Goal: Task Accomplishment & Management: Complete application form

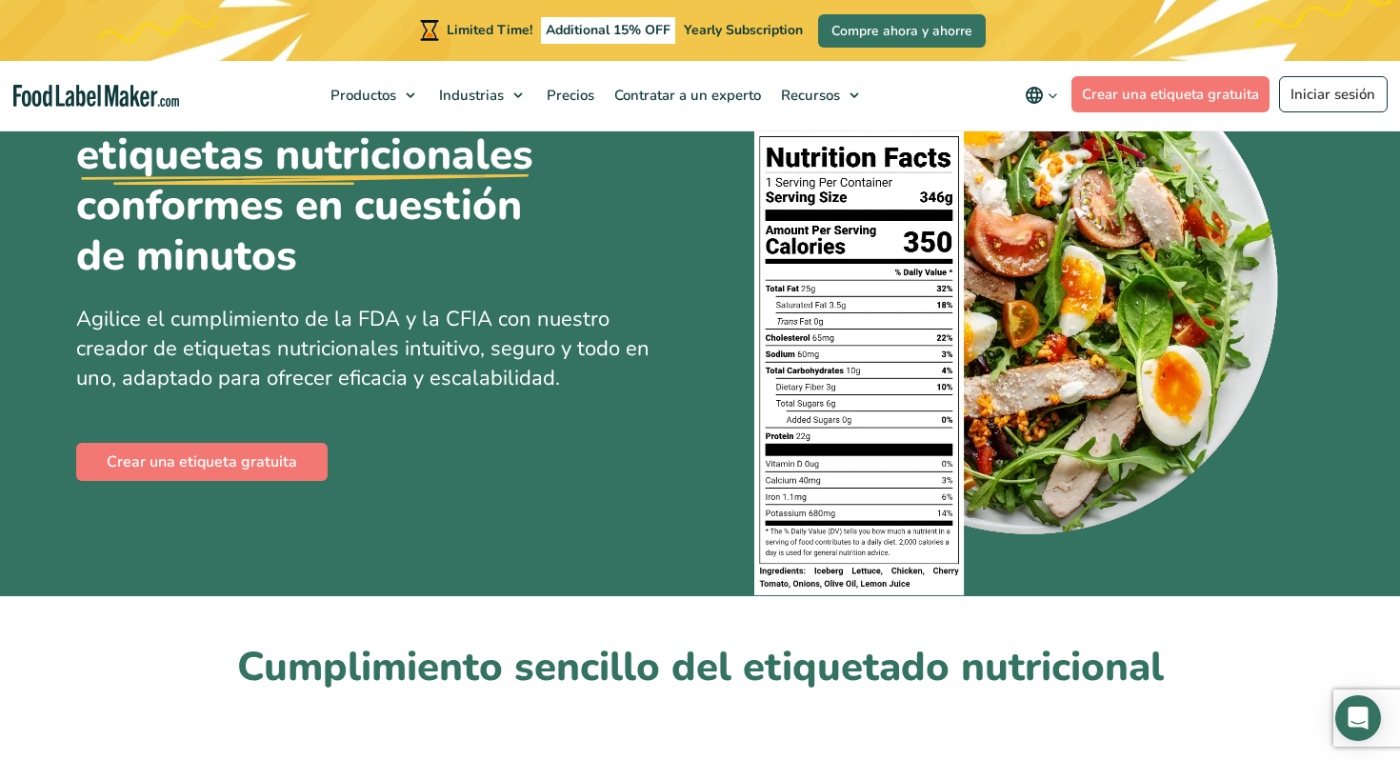
scroll to position [164, 0]
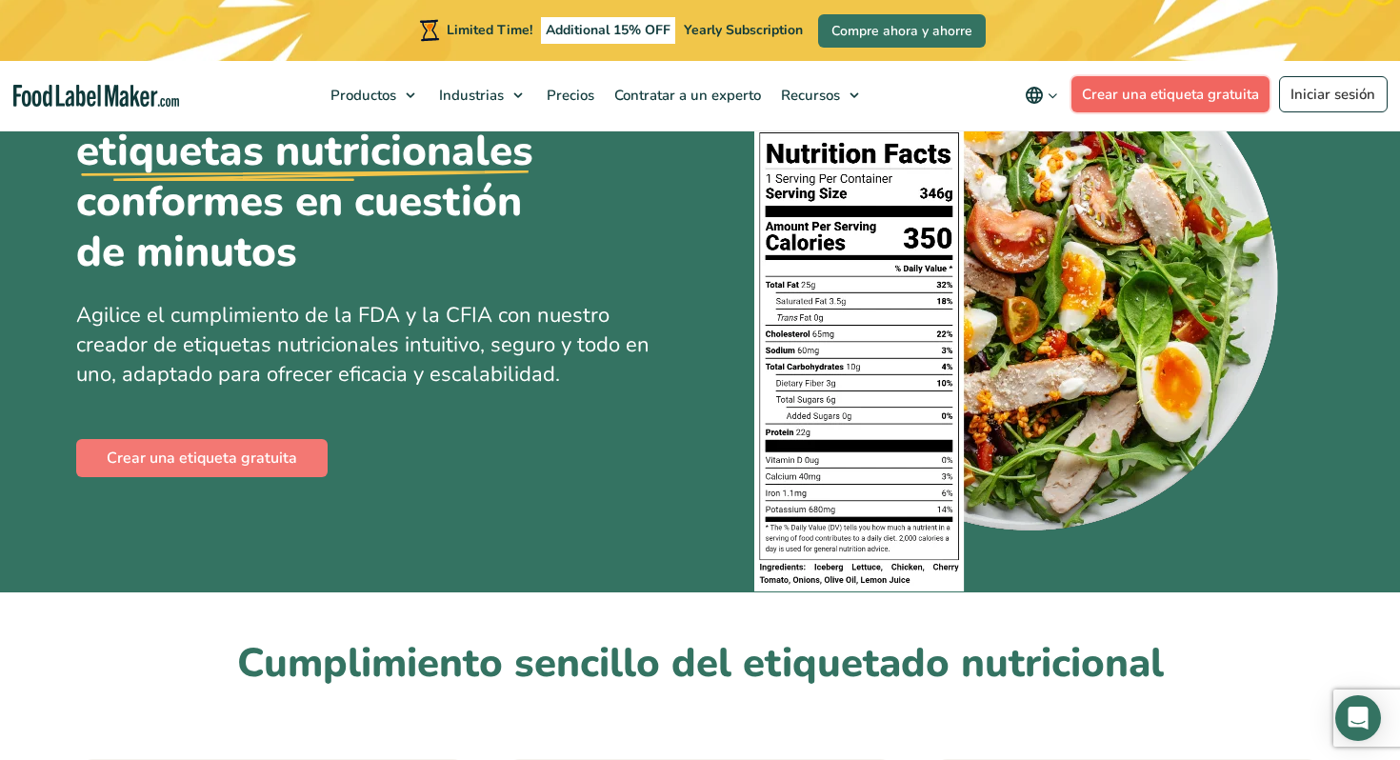
click at [1164, 102] on link "Crear una etiqueta gratuita" at bounding box center [1170, 94] width 199 height 36
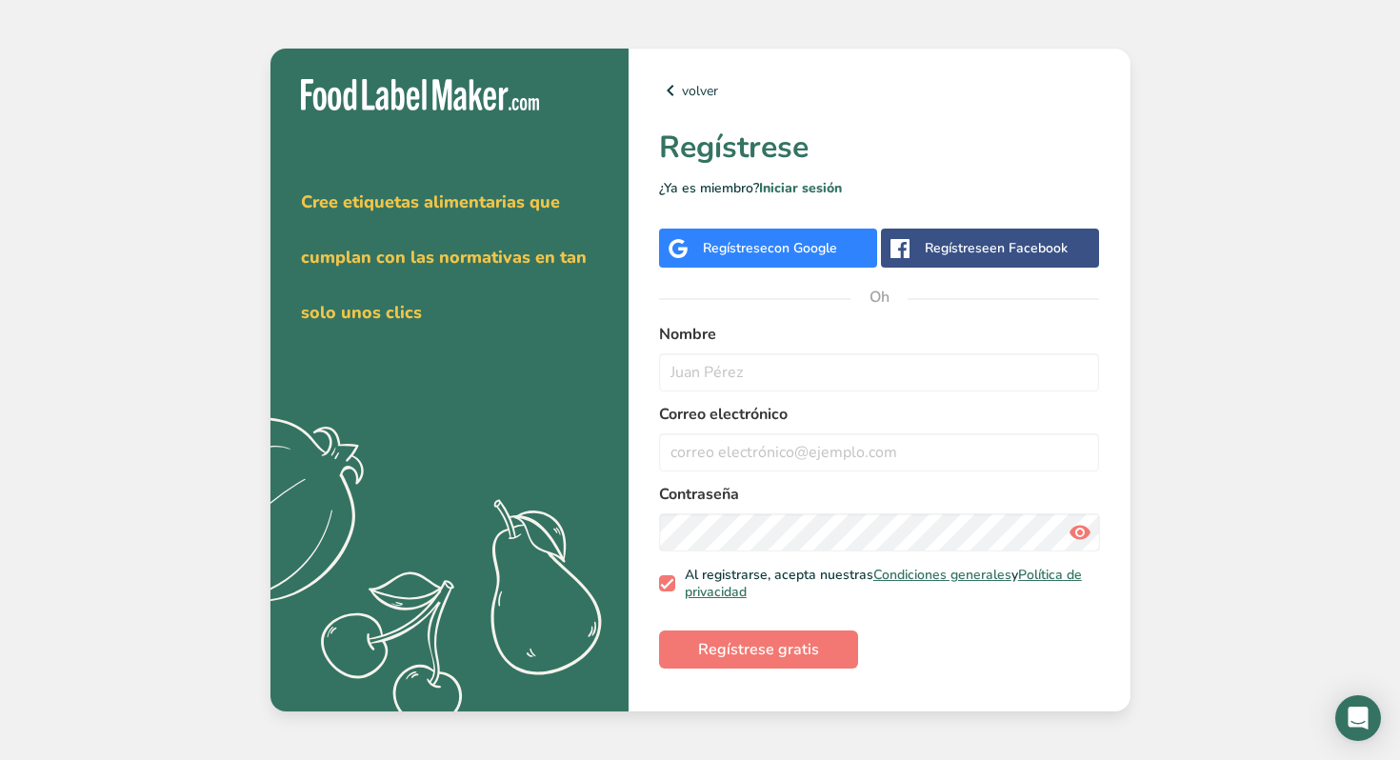
click at [817, 249] on font "con Google" at bounding box center [802, 248] width 70 height 18
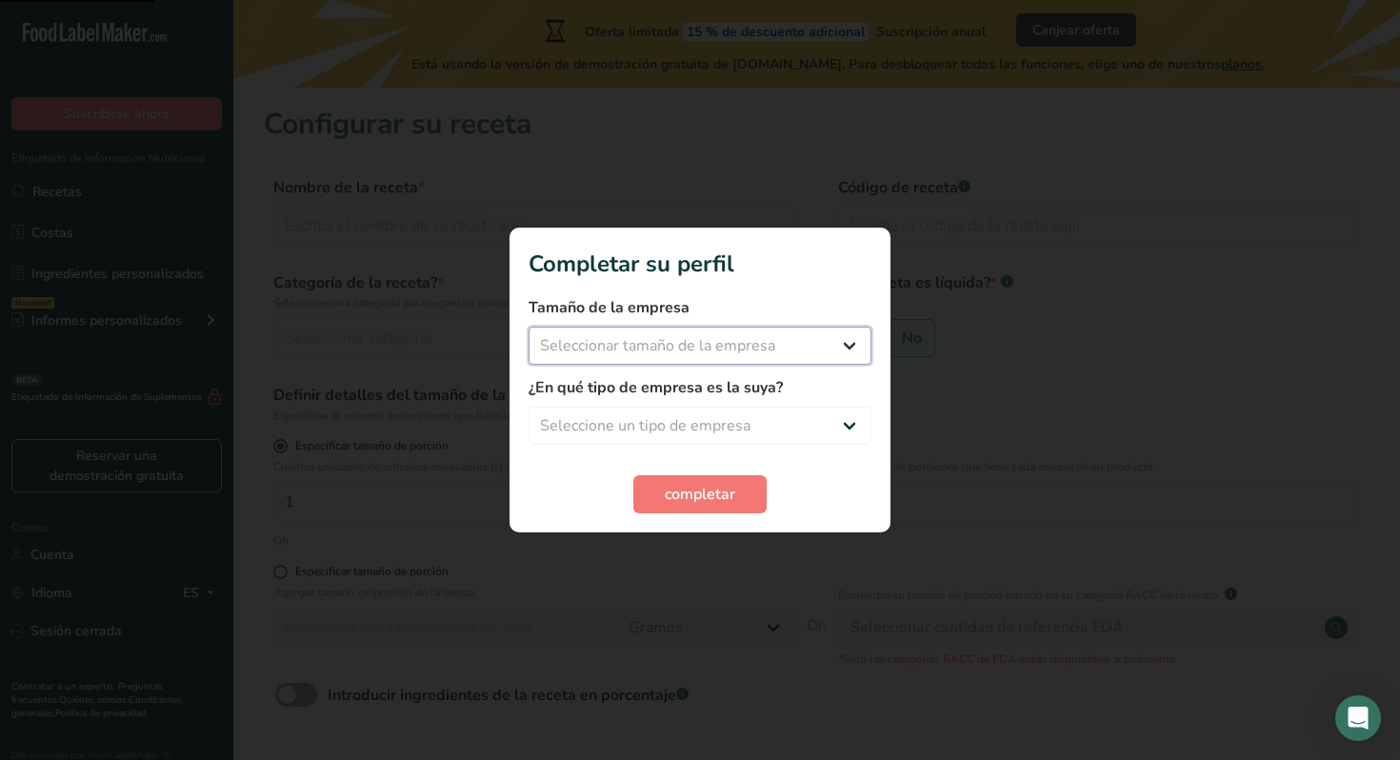
click at [713, 345] on select "Seleccionar tamaño de la empresa Menos de 10 empleados De 10 a 50 empleados De …" at bounding box center [699, 346] width 343 height 38
select select "1"
click at [628, 418] on select "Seleccione un tipo de empresa Fabricante de alimentos envasados Restaurante y c…" at bounding box center [699, 426] width 343 height 38
select select "4"
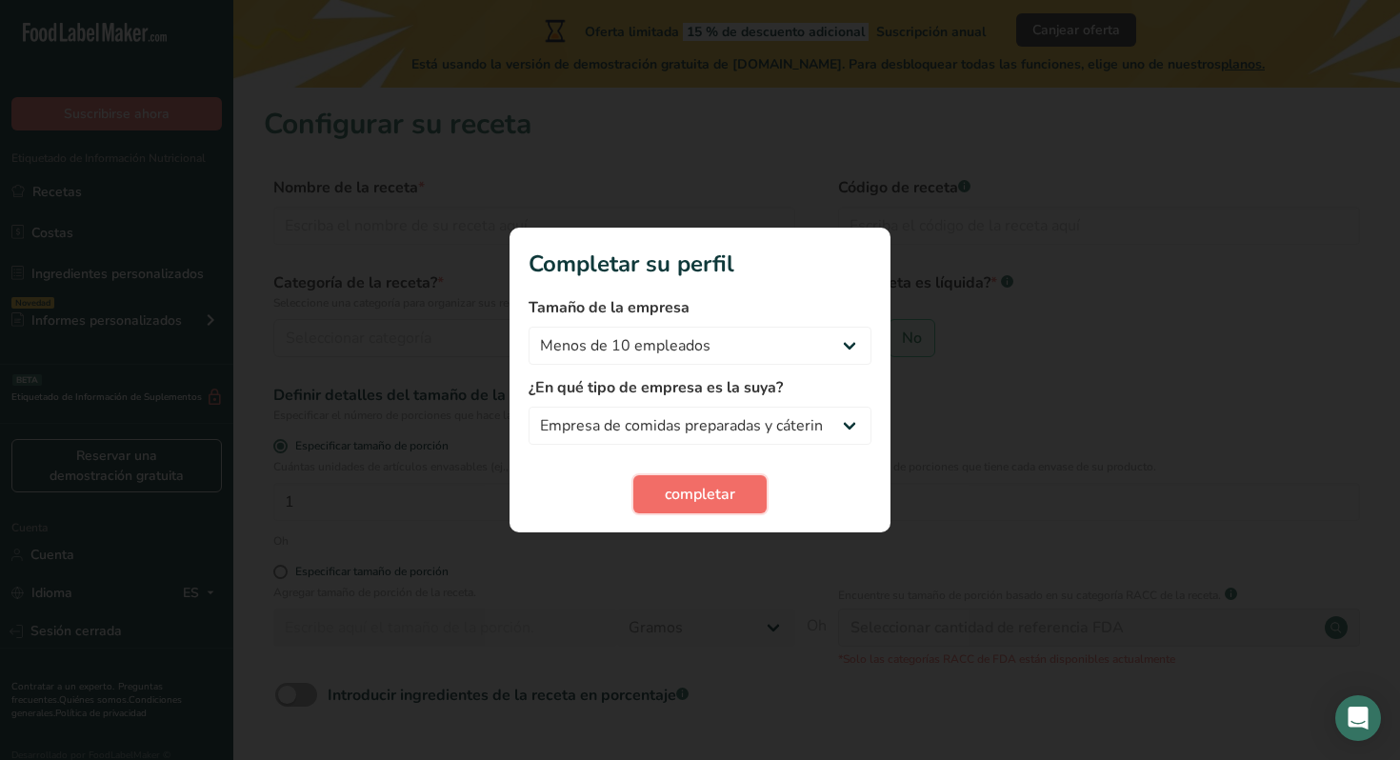
click at [705, 495] on font "completar" at bounding box center [700, 494] width 70 height 21
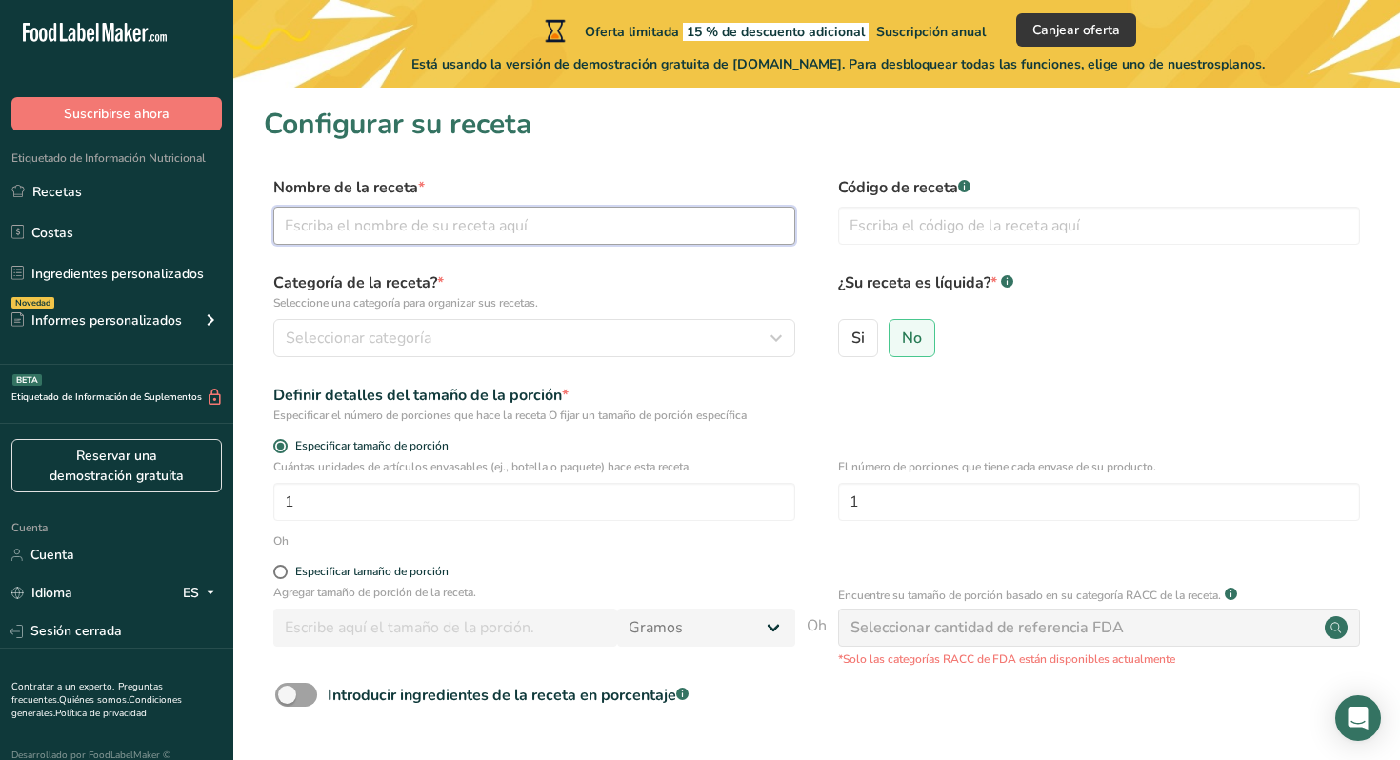
click at [405, 228] on input "text" at bounding box center [534, 226] width 522 height 38
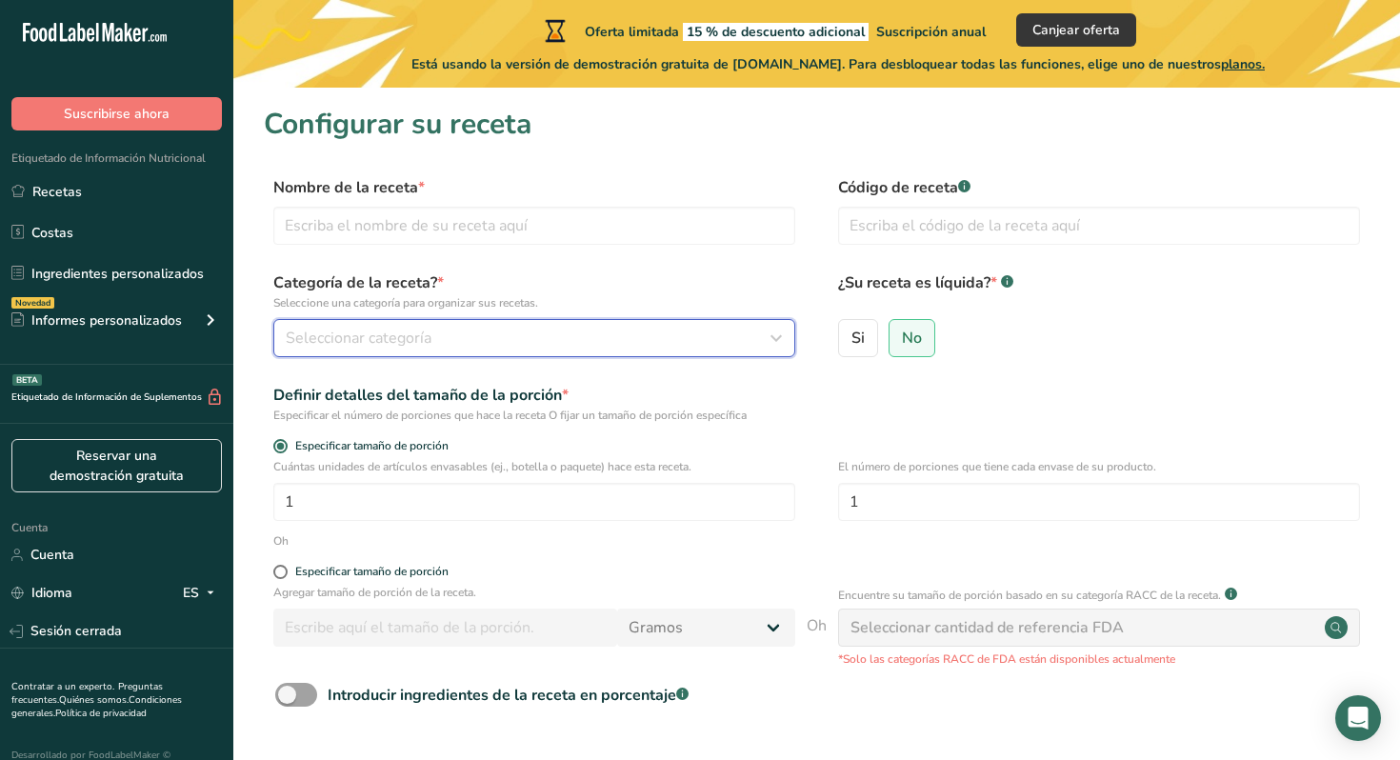
click at [310, 333] on font "Seleccionar categoría" at bounding box center [359, 338] width 146 height 21
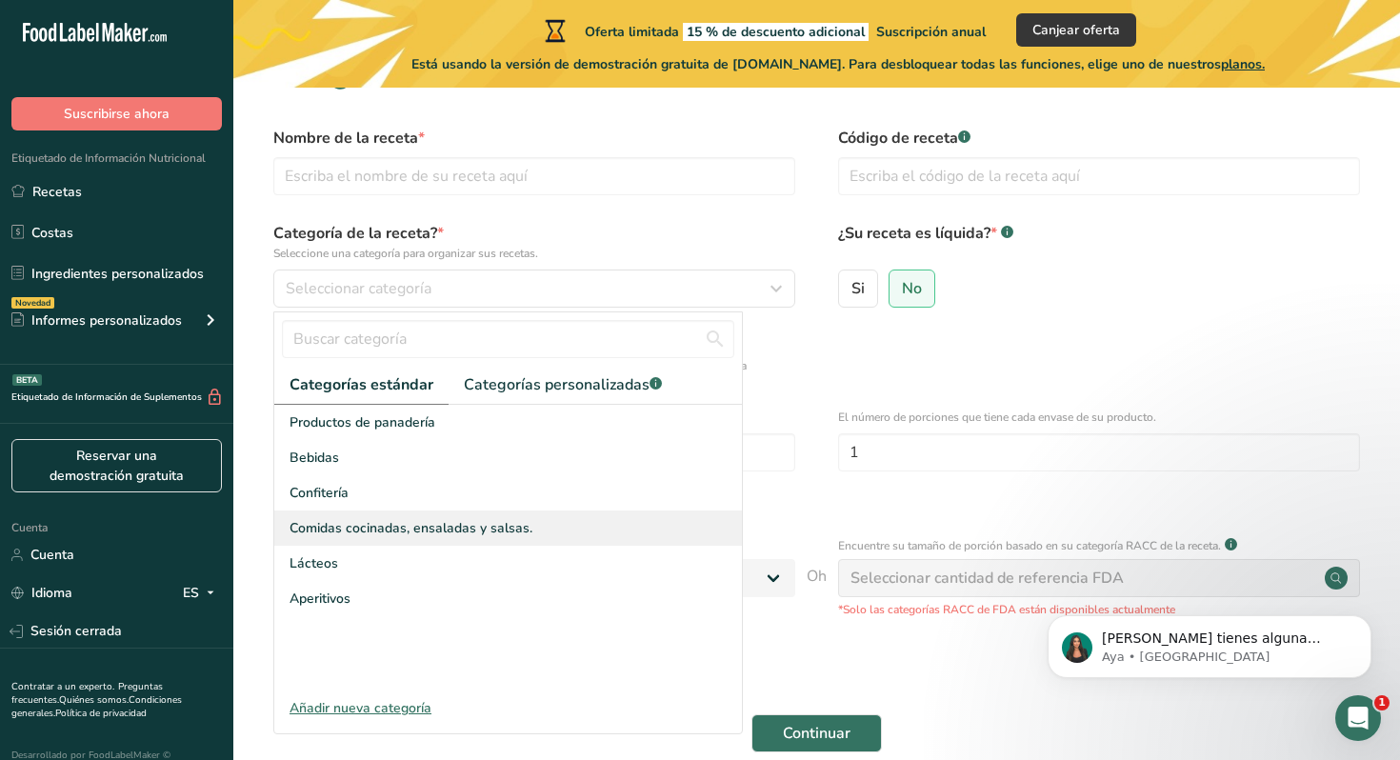
click at [388, 524] on font "Comidas cocinadas, ensaladas y salsas." at bounding box center [410, 528] width 243 height 18
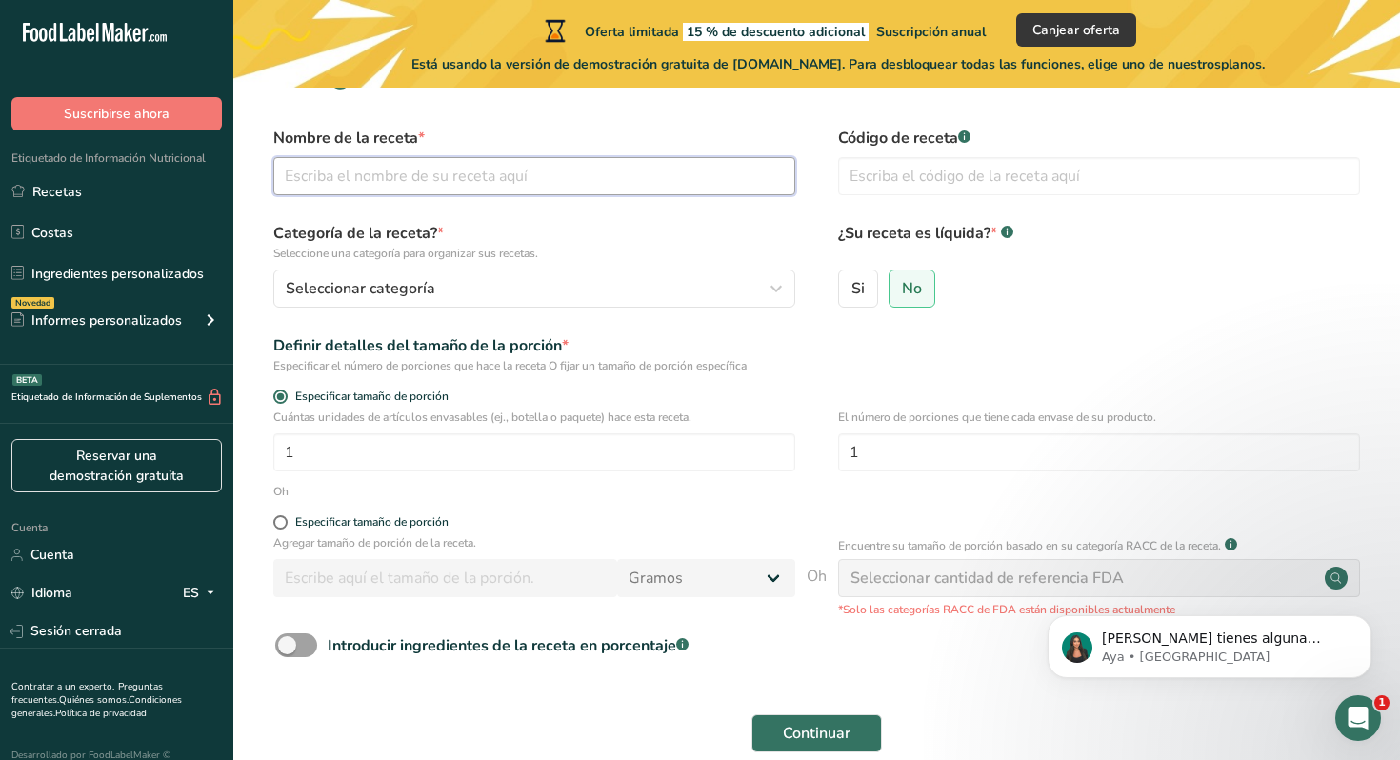
click at [373, 176] on input "text" at bounding box center [534, 176] width 522 height 38
type input "Chimichurri verde"
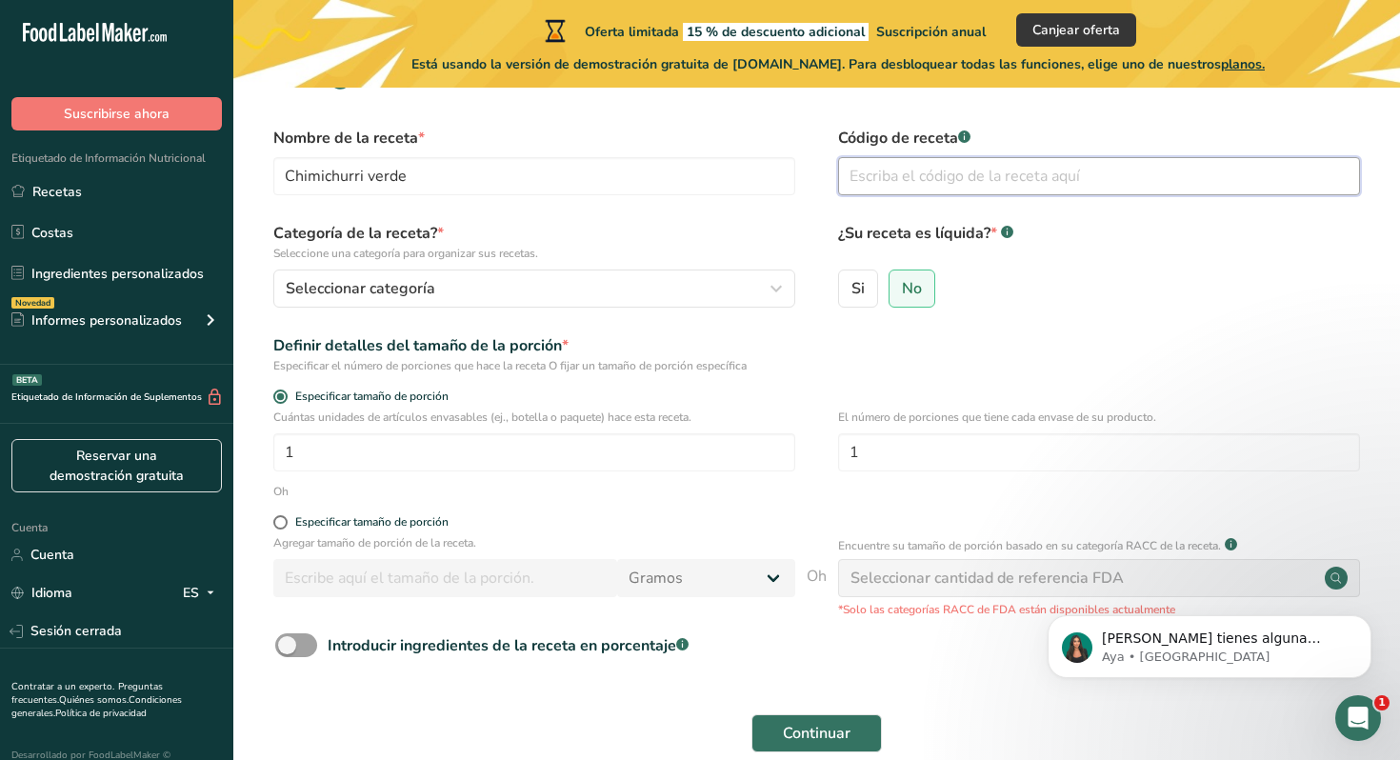
click at [951, 186] on input "text" at bounding box center [1099, 176] width 522 height 38
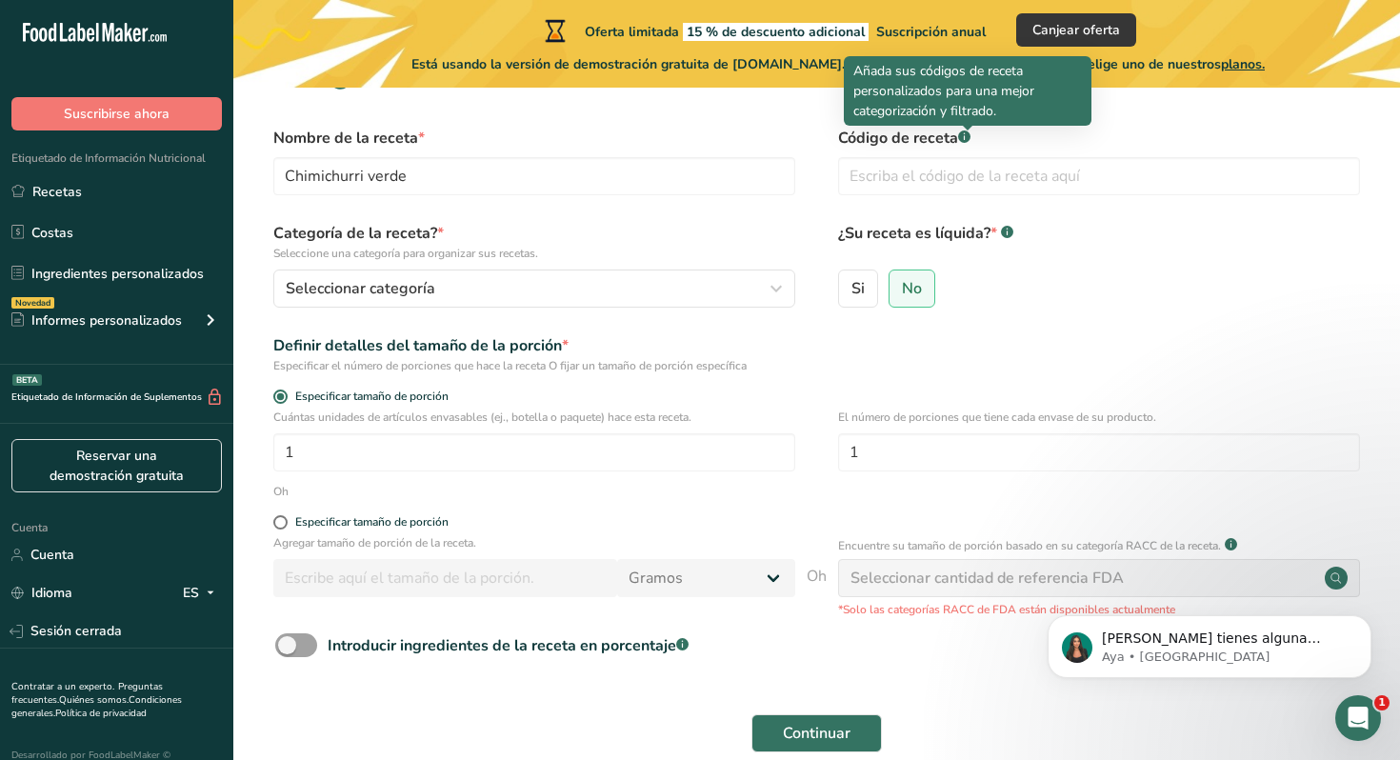
click at [965, 134] on div at bounding box center [968, 131] width 10 height 10
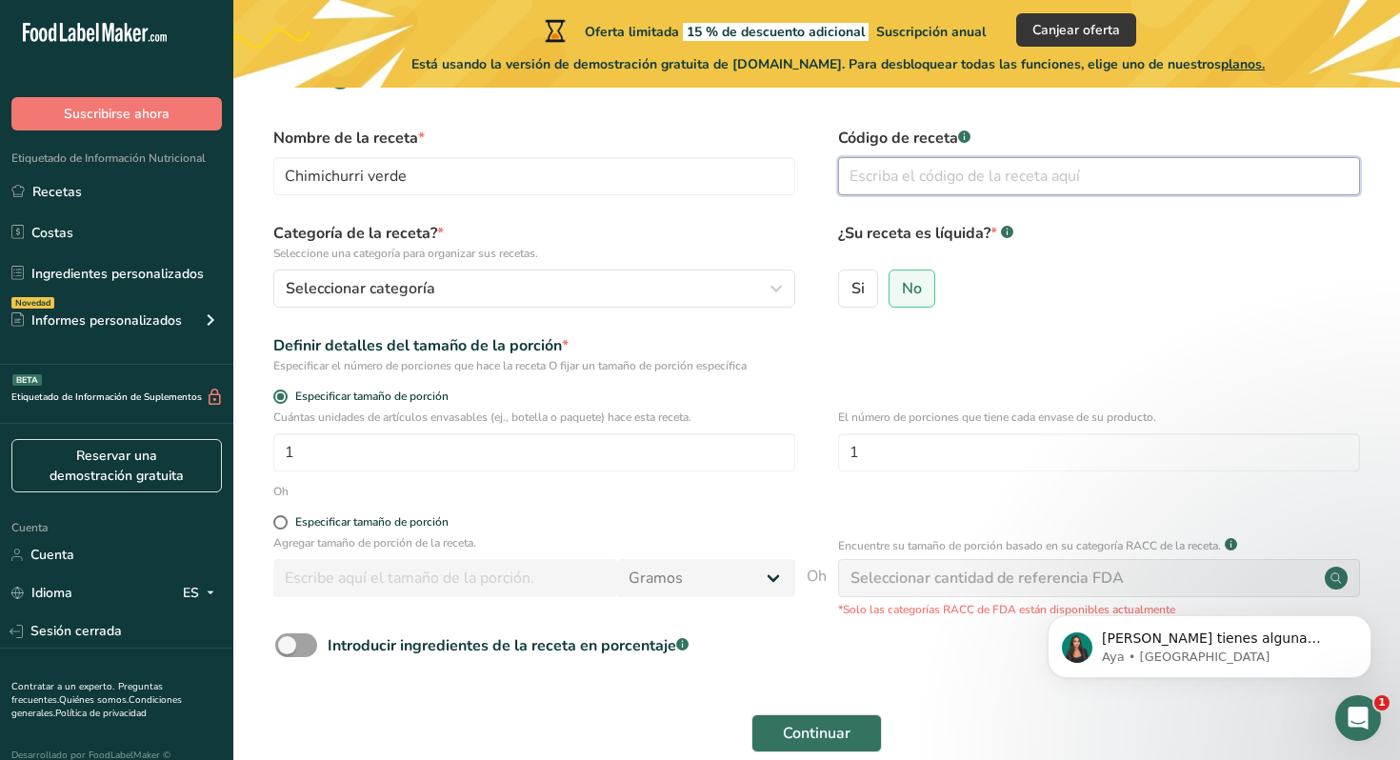
click at [918, 184] on input "text" at bounding box center [1099, 176] width 522 height 38
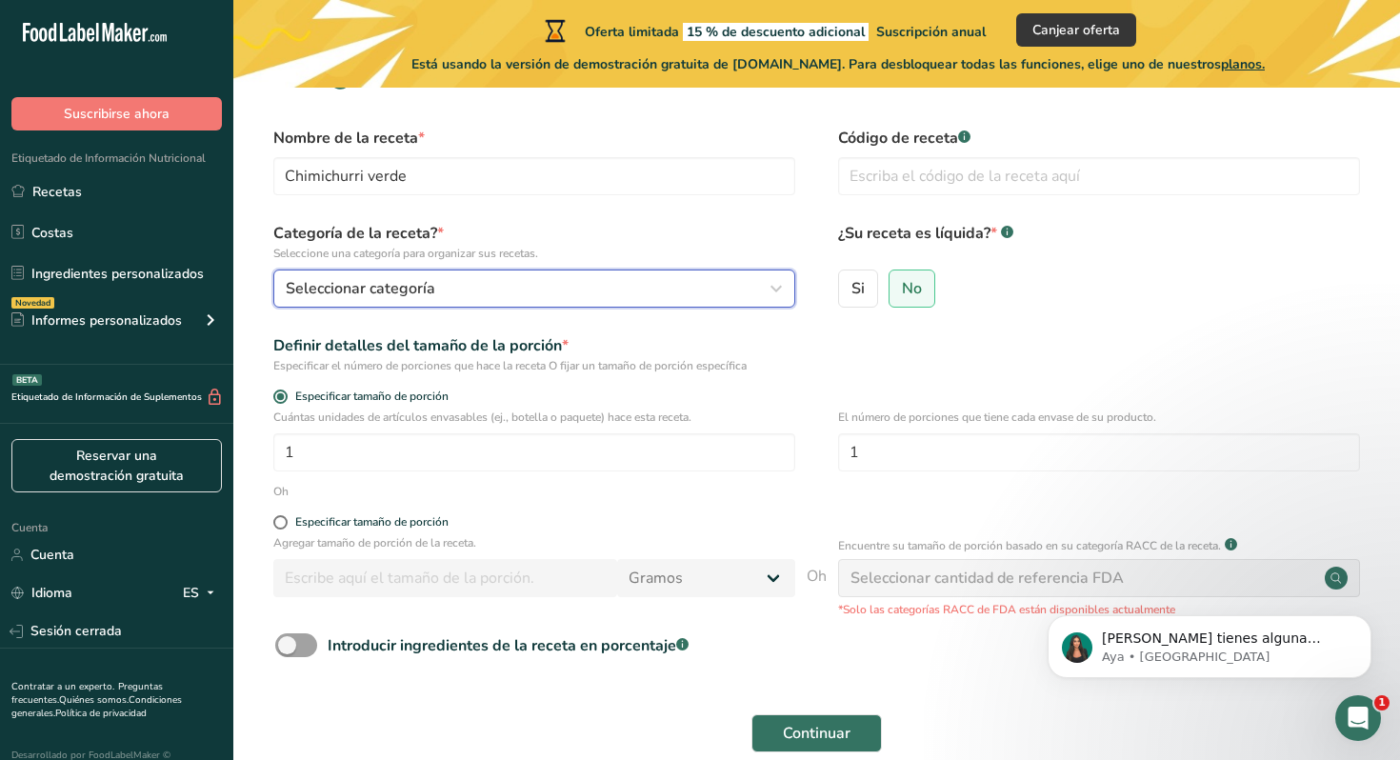
click at [507, 297] on div "Seleccionar categoría" at bounding box center [529, 288] width 486 height 23
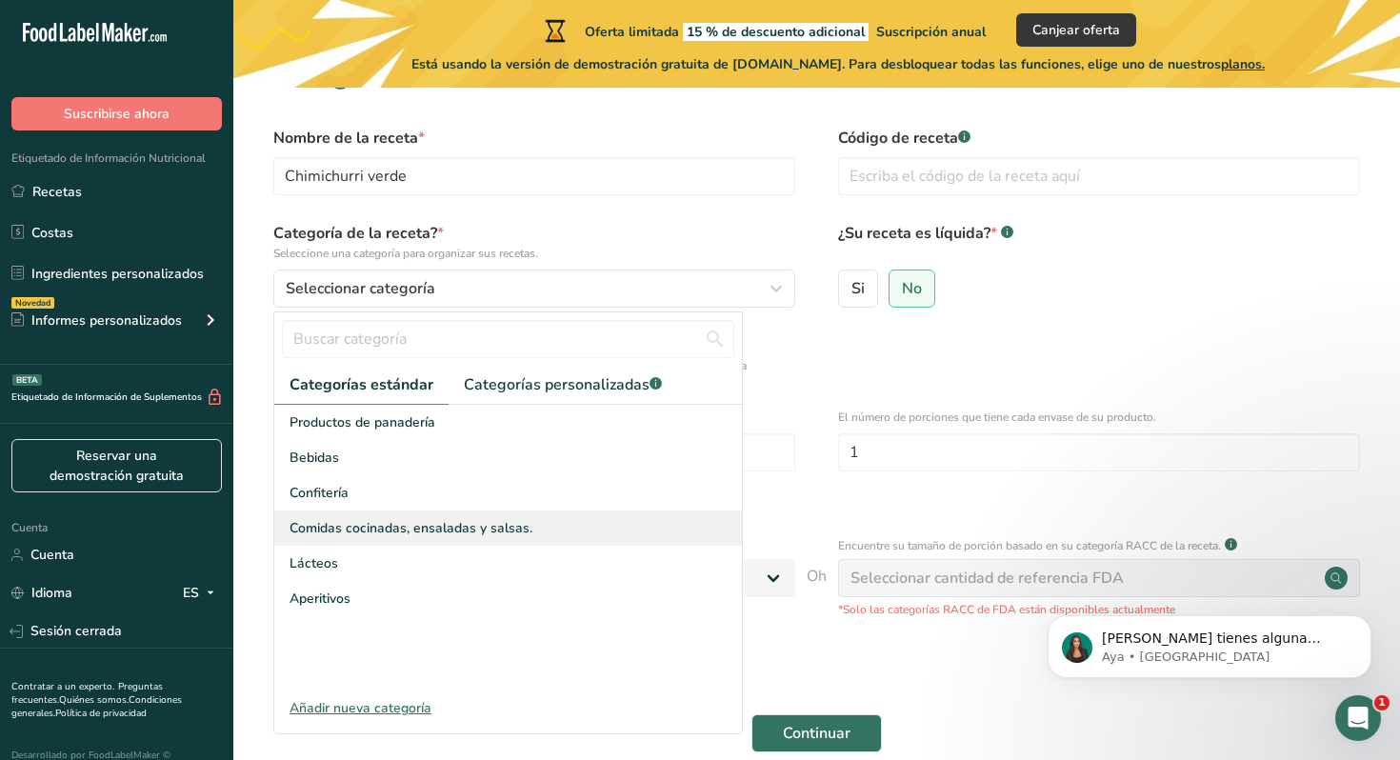
click at [454, 523] on font "Comidas cocinadas, ensaladas y salsas." at bounding box center [410, 528] width 243 height 18
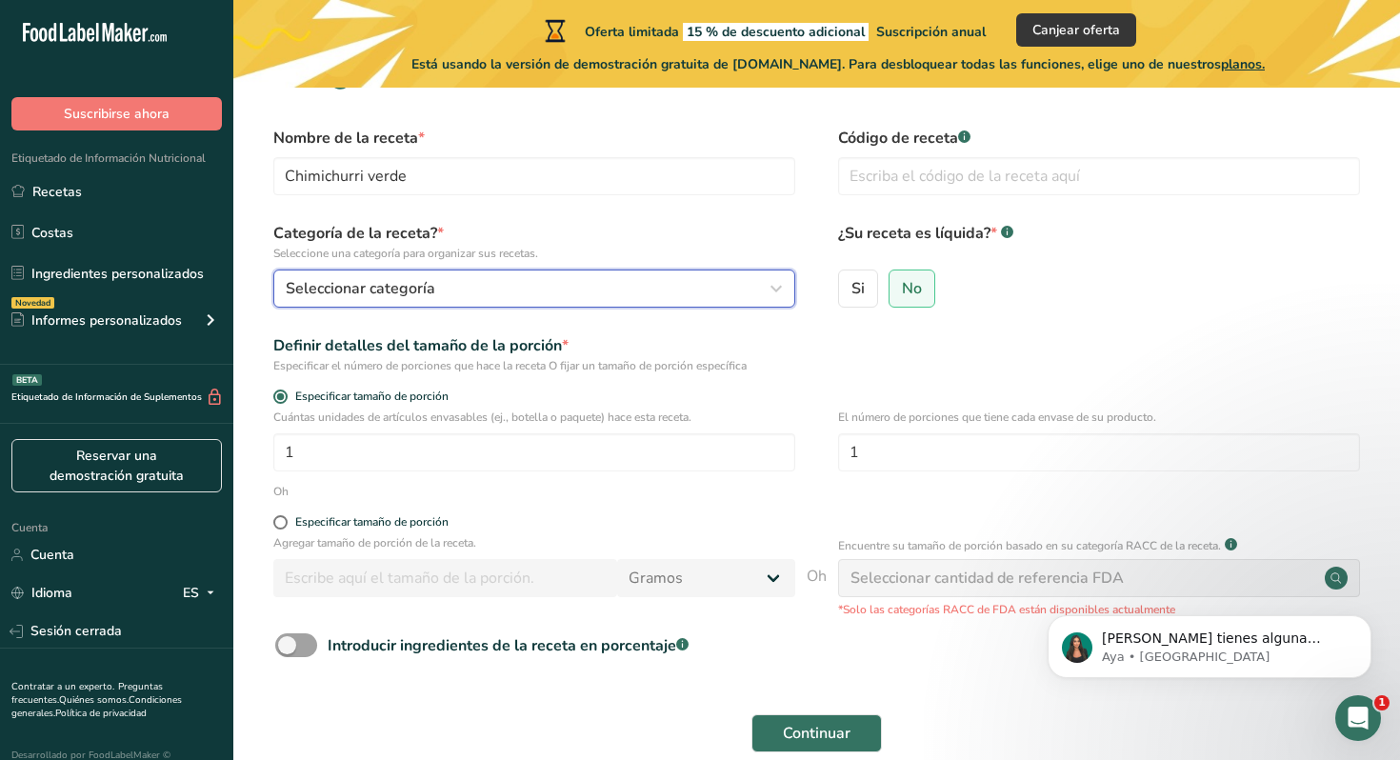
click at [510, 278] on div "Seleccionar categoría" at bounding box center [529, 288] width 486 height 23
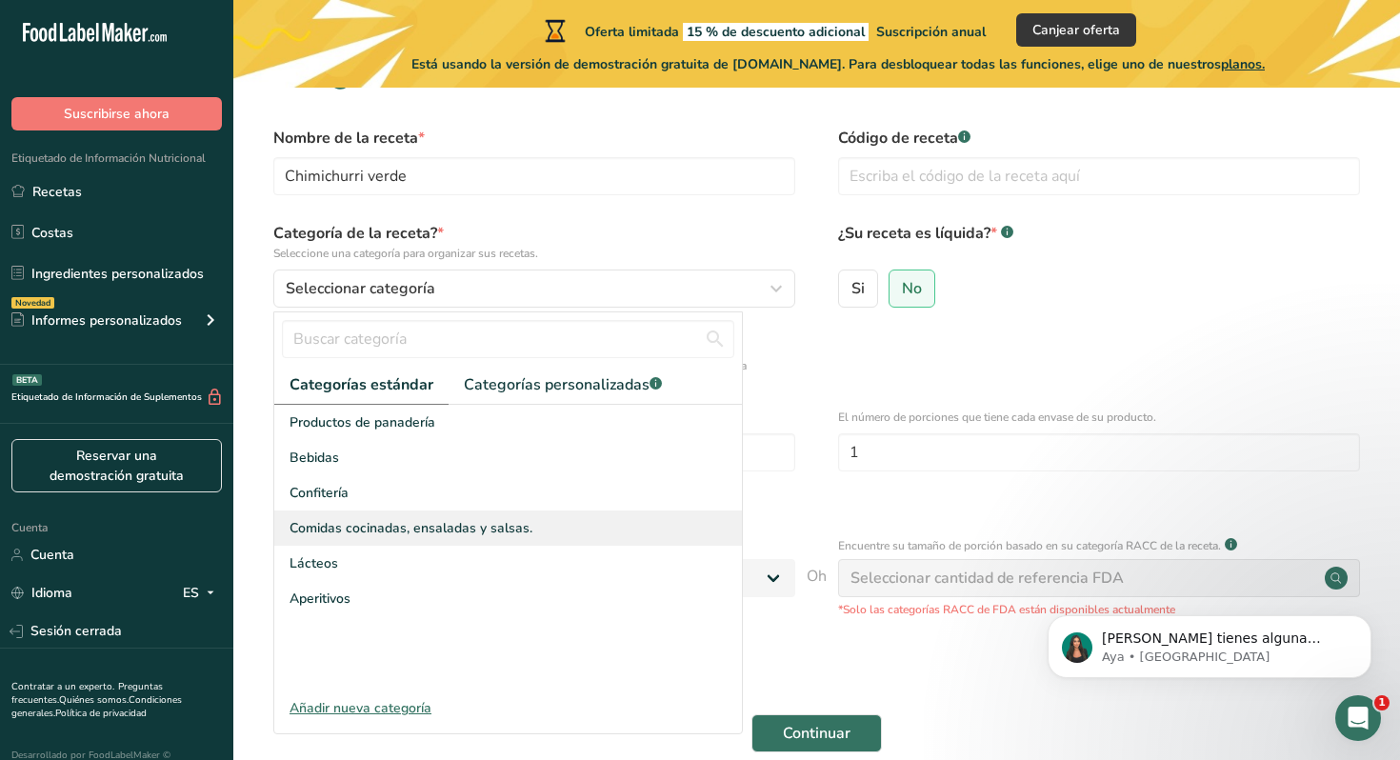
click at [447, 529] on font "Comidas cocinadas, ensaladas y salsas." at bounding box center [410, 528] width 243 height 18
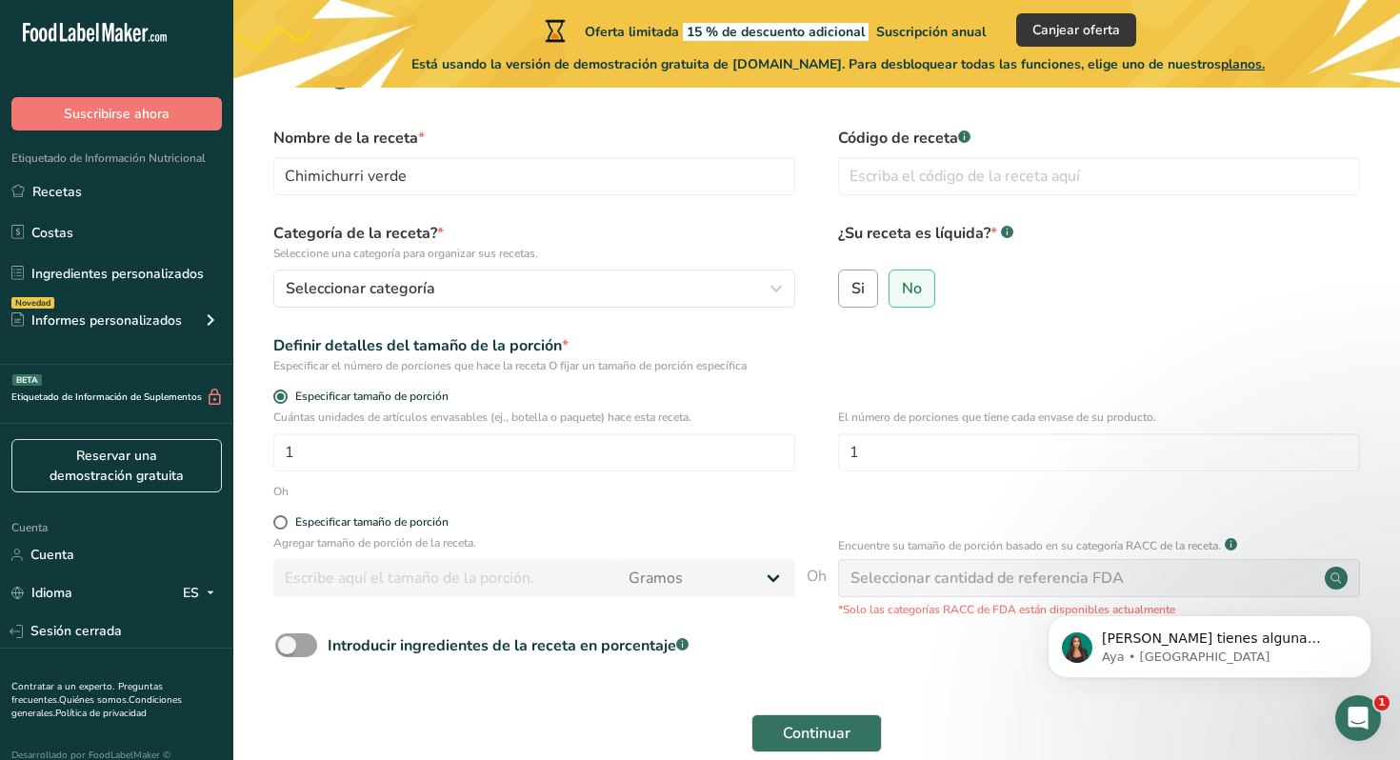
click at [856, 293] on font "Si" at bounding box center [857, 288] width 13 height 21
click at [851, 293] on input "Si" at bounding box center [845, 288] width 12 height 12
radio input "true"
radio input "false"
select select "22"
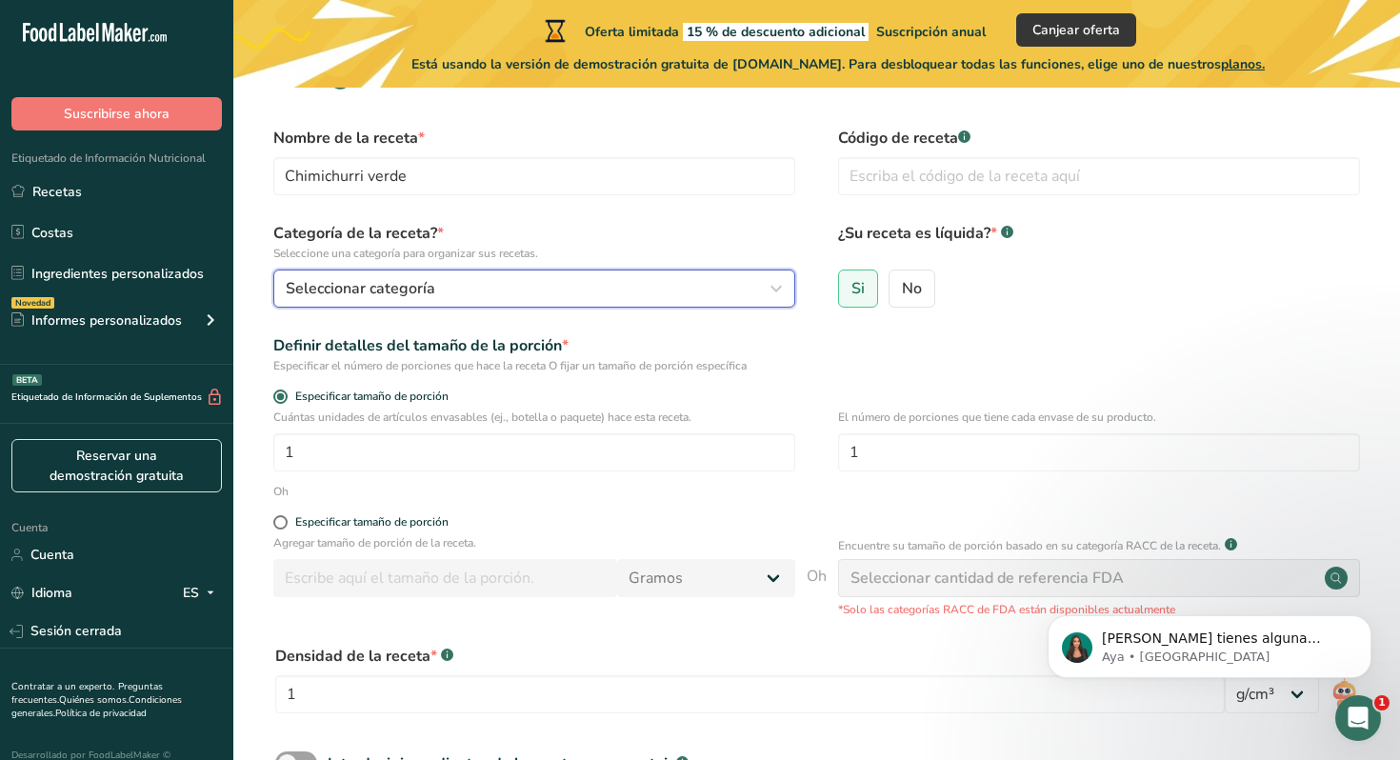
click at [417, 285] on font "Seleccionar categoría" at bounding box center [360, 288] width 149 height 21
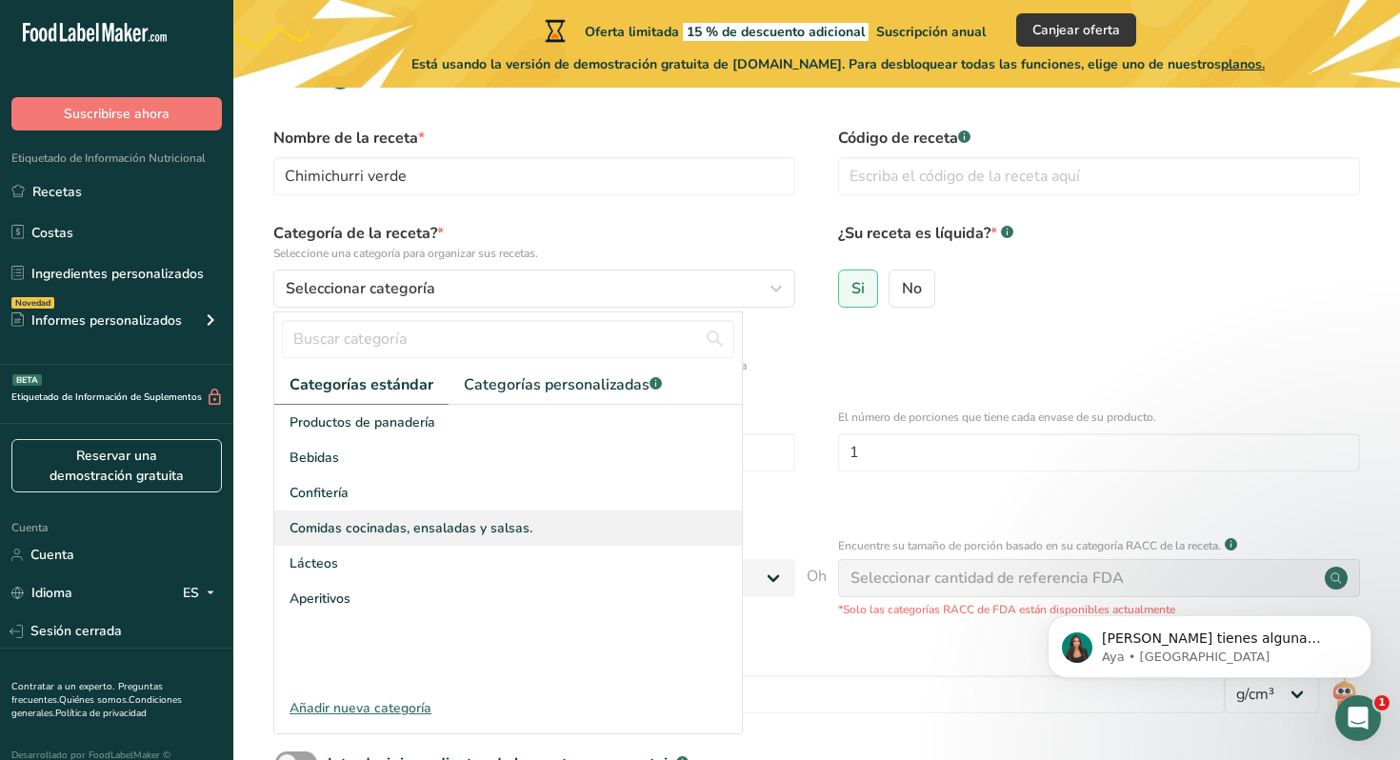
click at [441, 523] on font "Comidas cocinadas, ensaladas y salsas." at bounding box center [410, 528] width 243 height 18
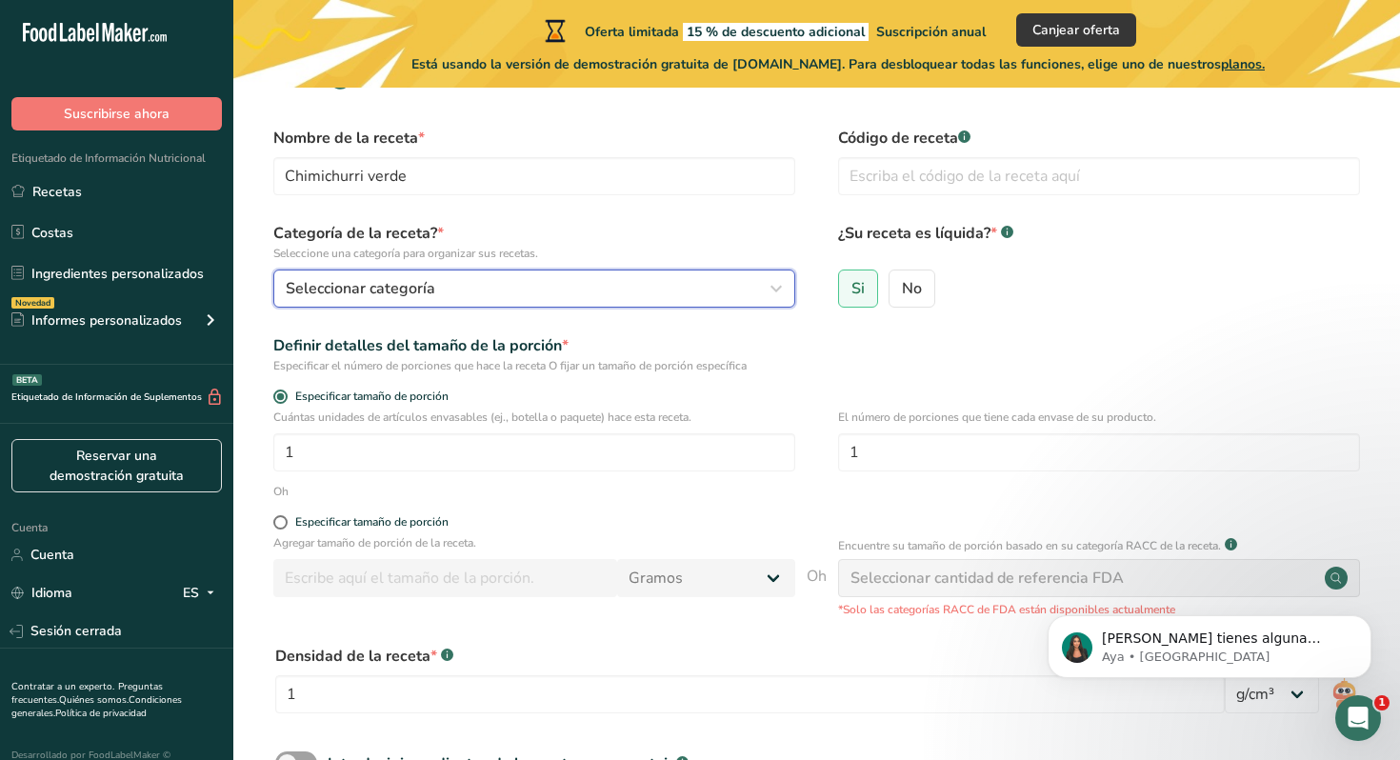
click at [330, 290] on font "Seleccionar categoría" at bounding box center [360, 288] width 149 height 21
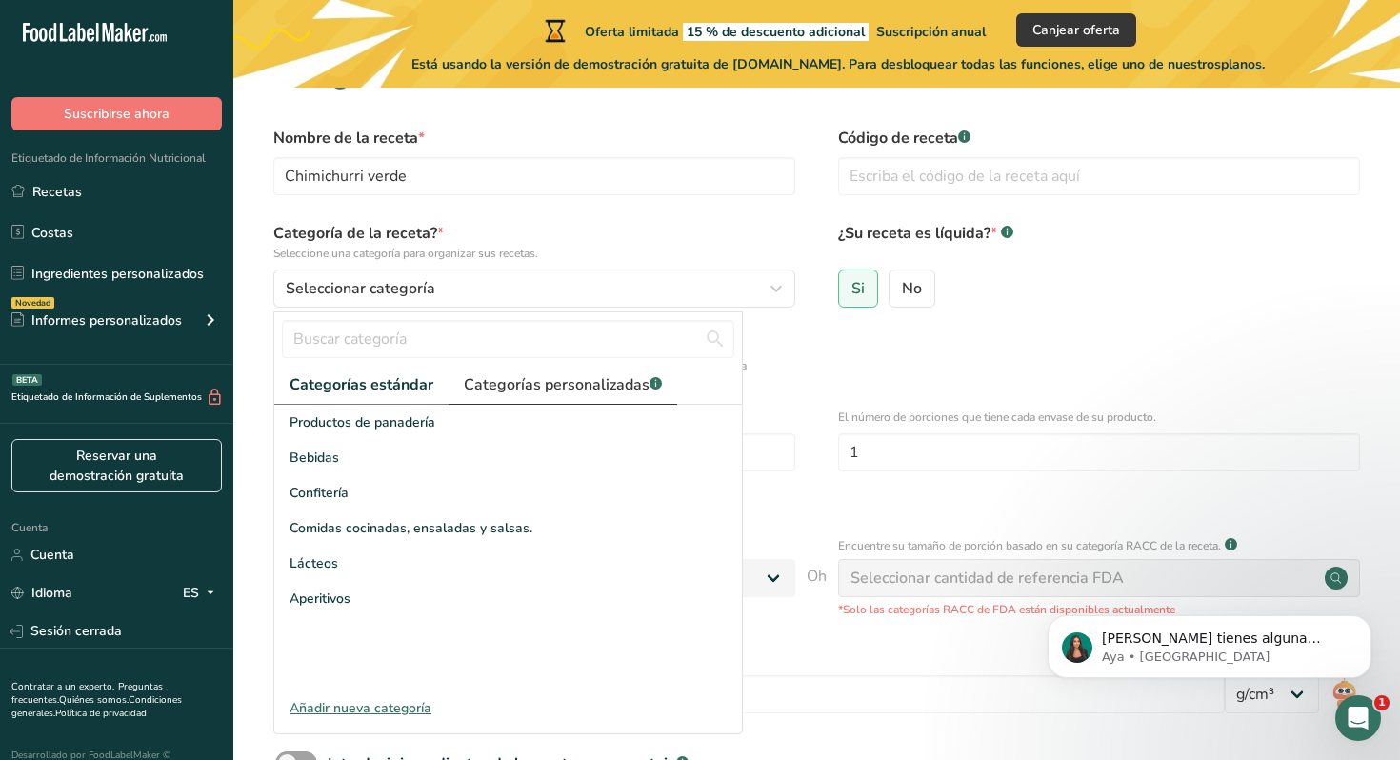
click at [568, 382] on font "Categorías personalizadas" at bounding box center [557, 384] width 186 height 21
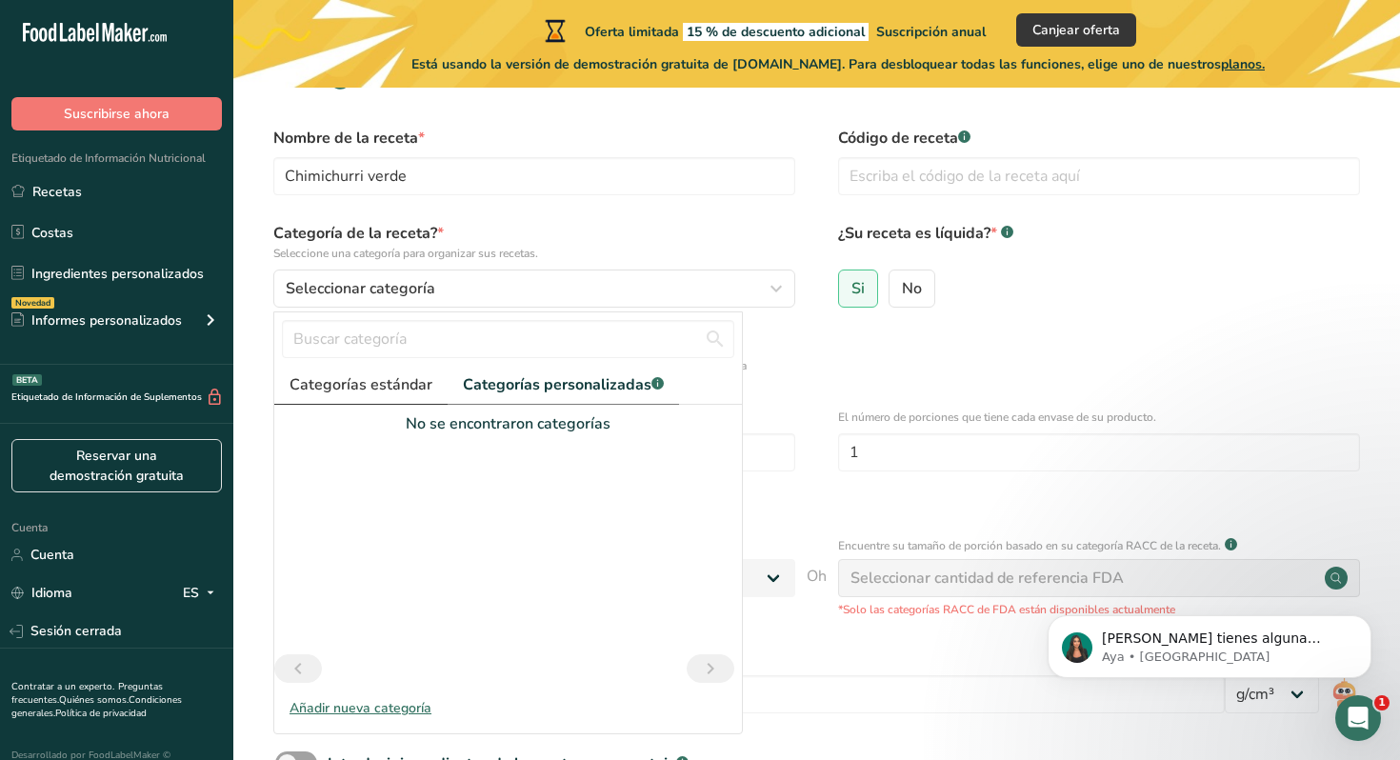
click at [368, 384] on font "Categorías estándar" at bounding box center [360, 384] width 143 height 21
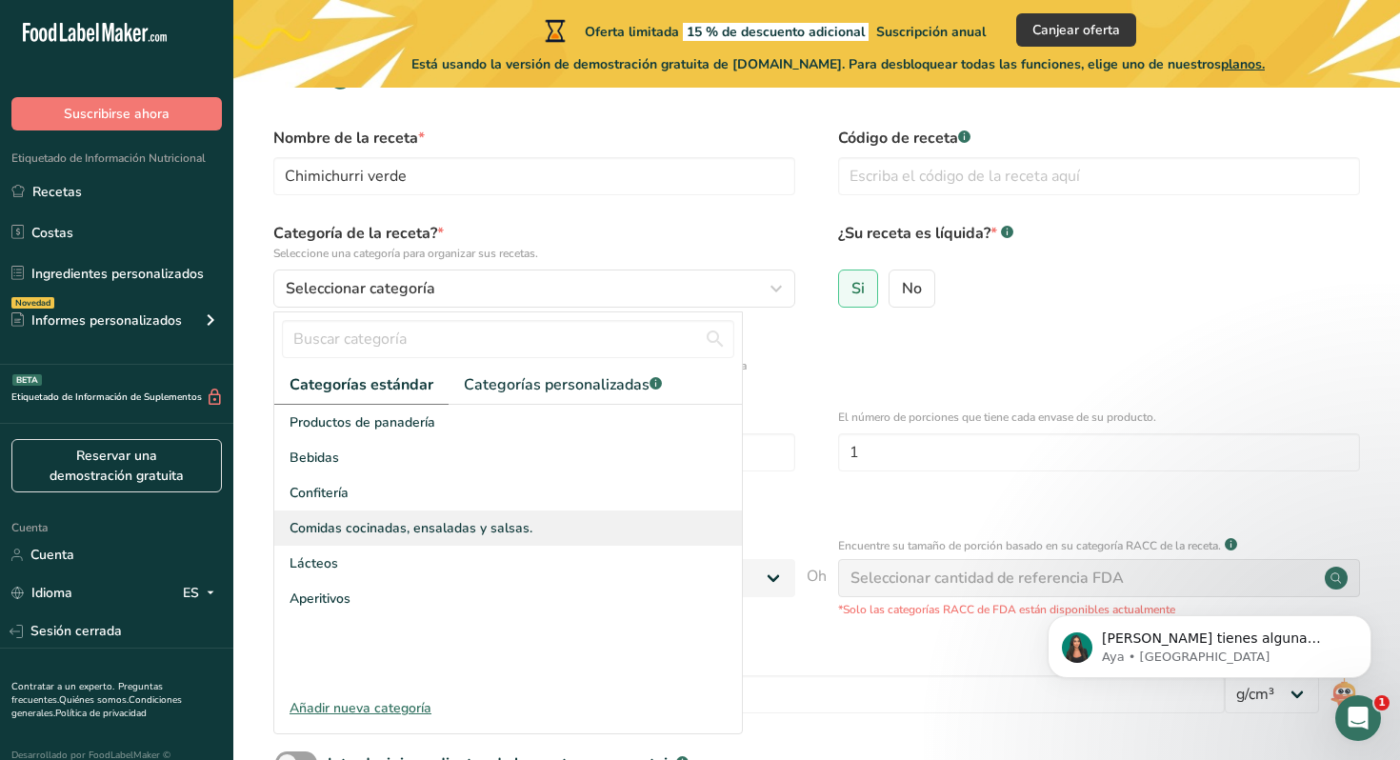
click at [367, 540] on div "Comidas cocinadas, ensaladas y salsas." at bounding box center [507, 527] width 467 height 35
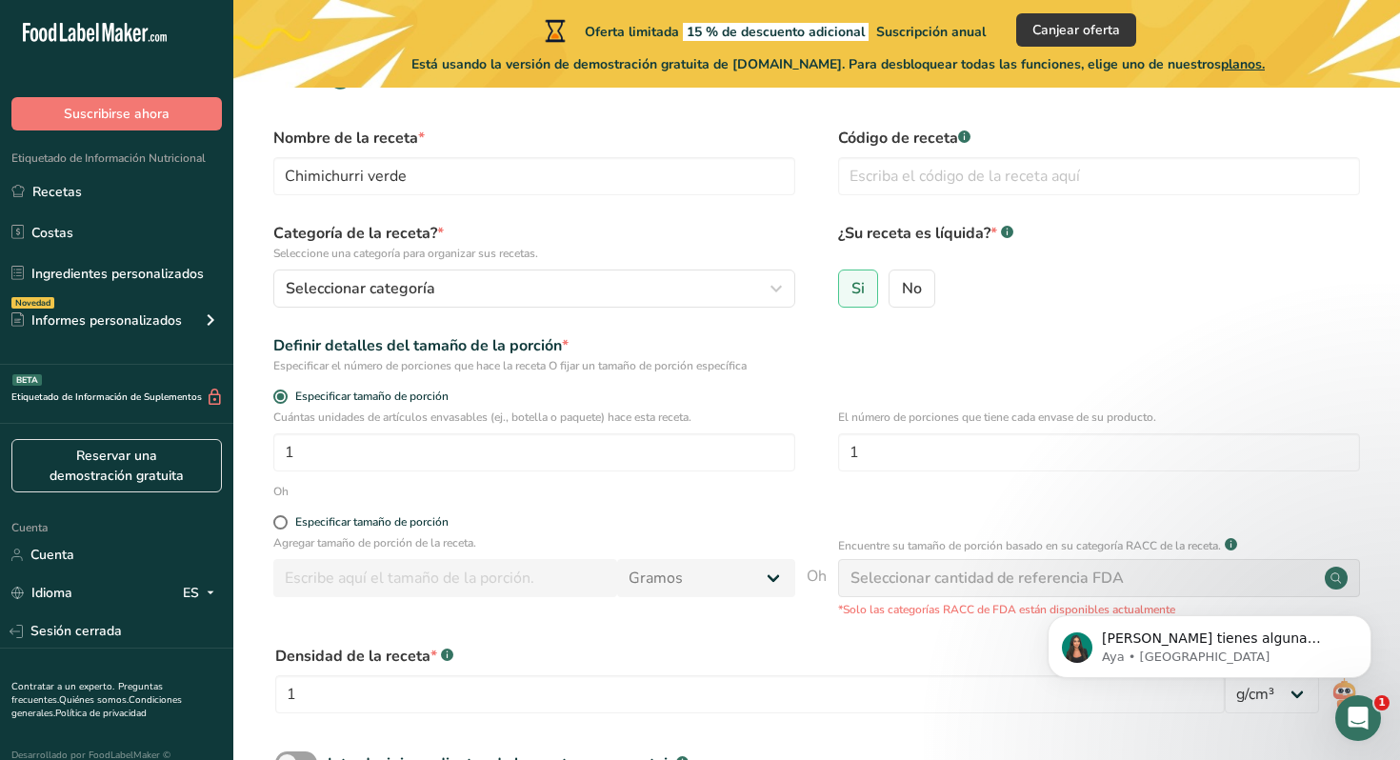
click at [379, 346] on font "Definir detalles del tamaño de la porción" at bounding box center [417, 345] width 288 height 21
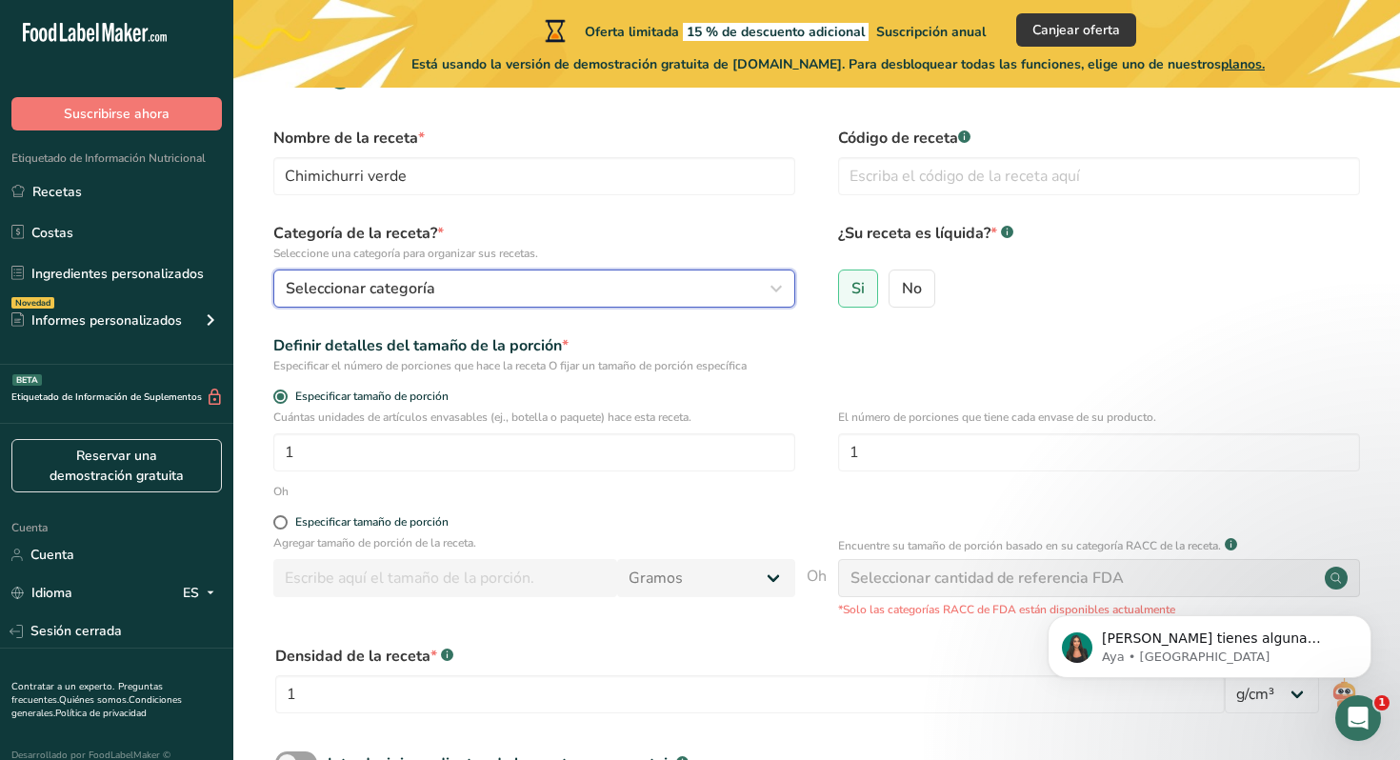
click at [376, 288] on font "Seleccionar categoría" at bounding box center [360, 288] width 149 height 21
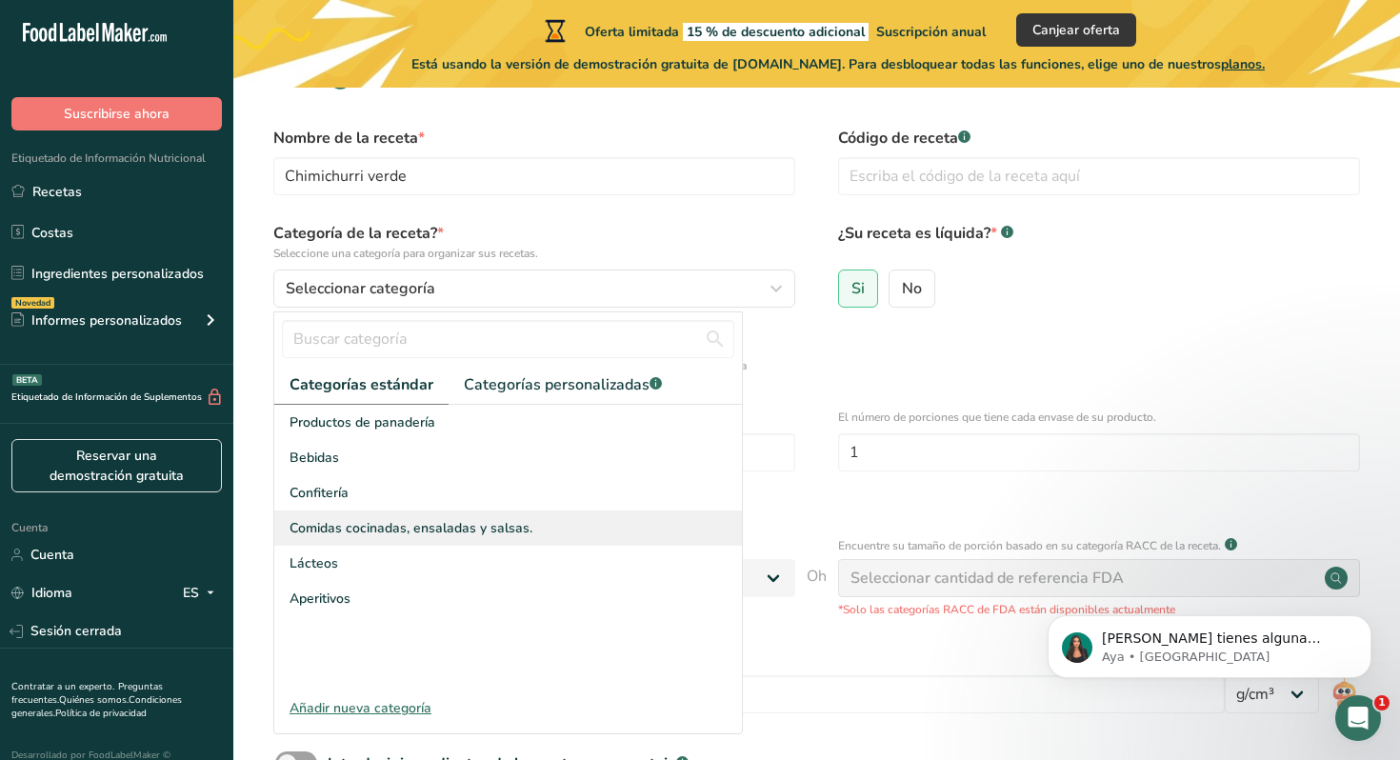
click at [379, 535] on font "Comidas cocinadas, ensaladas y salsas." at bounding box center [410, 528] width 243 height 18
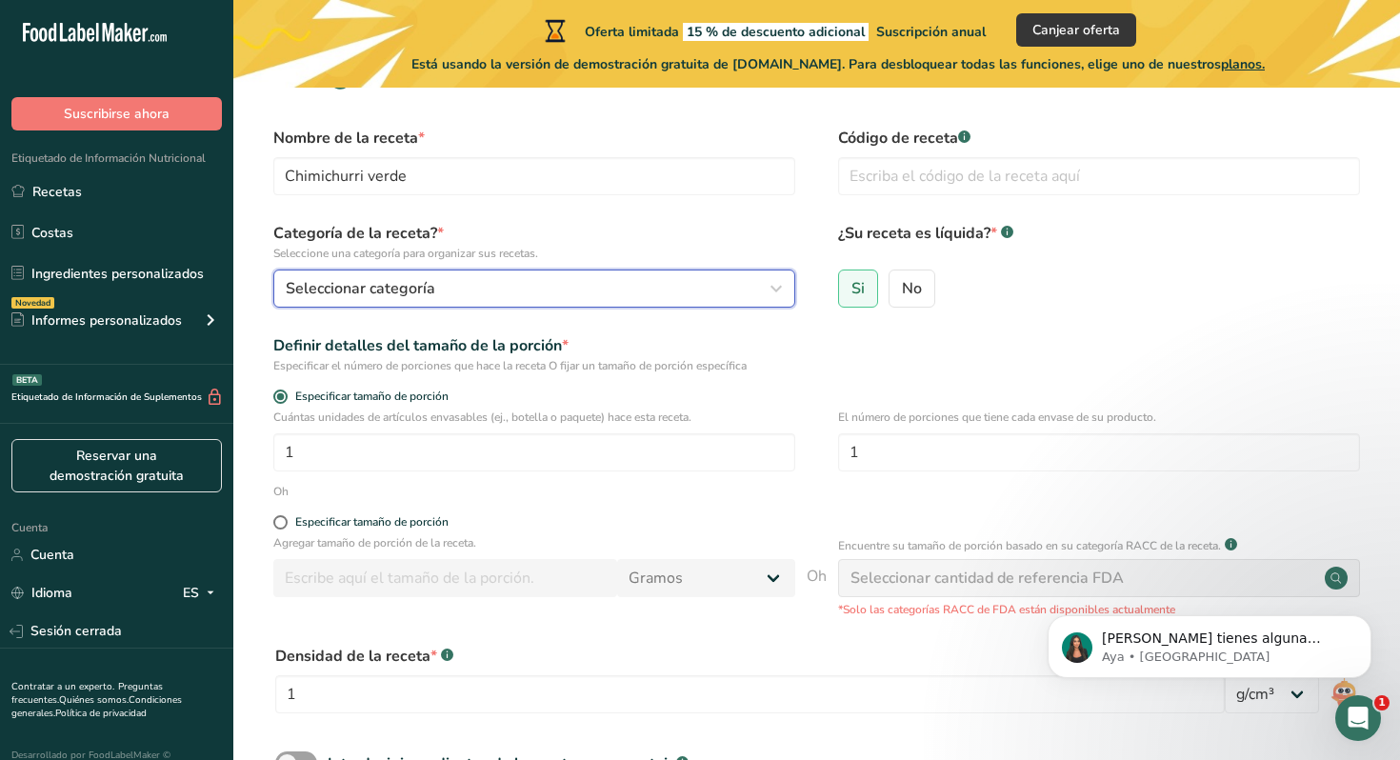
click at [375, 297] on font "Seleccionar categoría" at bounding box center [360, 288] width 149 height 21
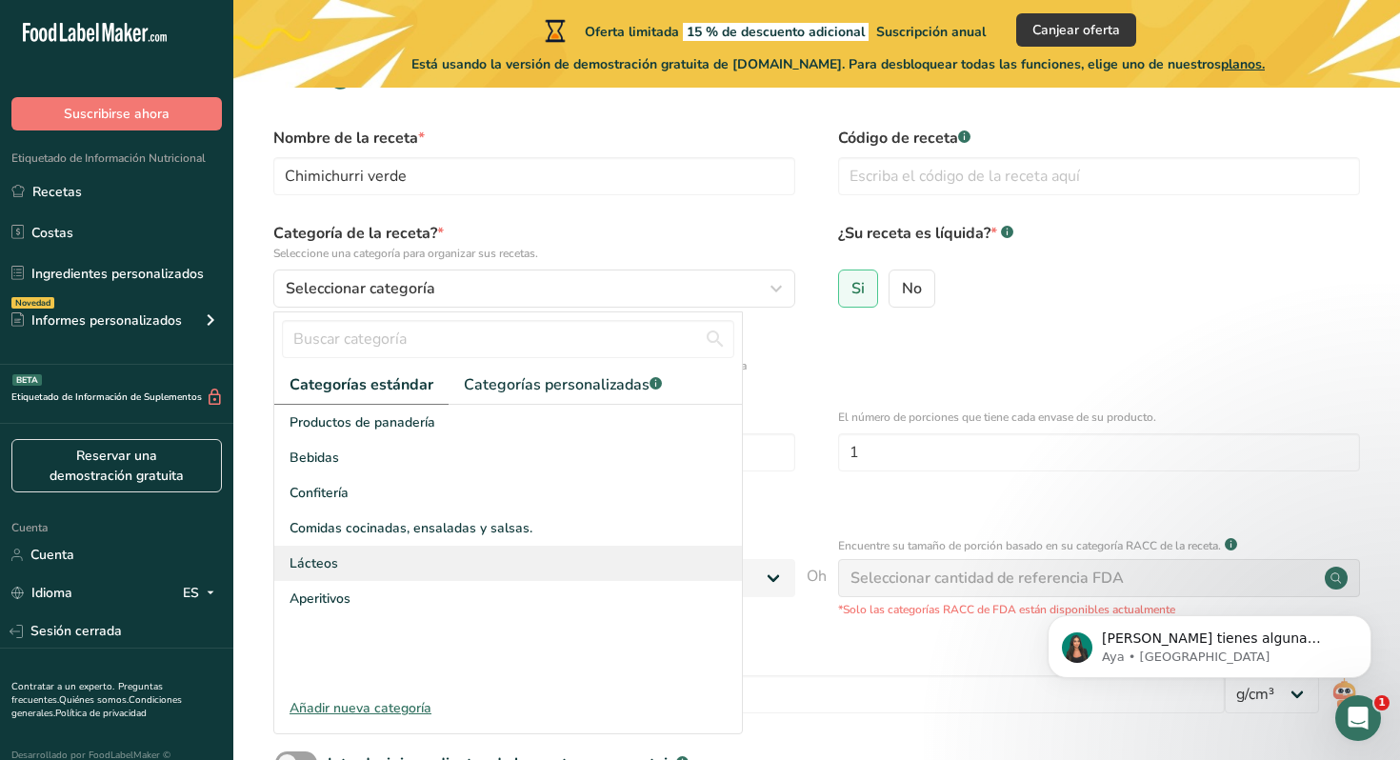
click at [346, 564] on div "Lácteos" at bounding box center [507, 563] width 467 height 35
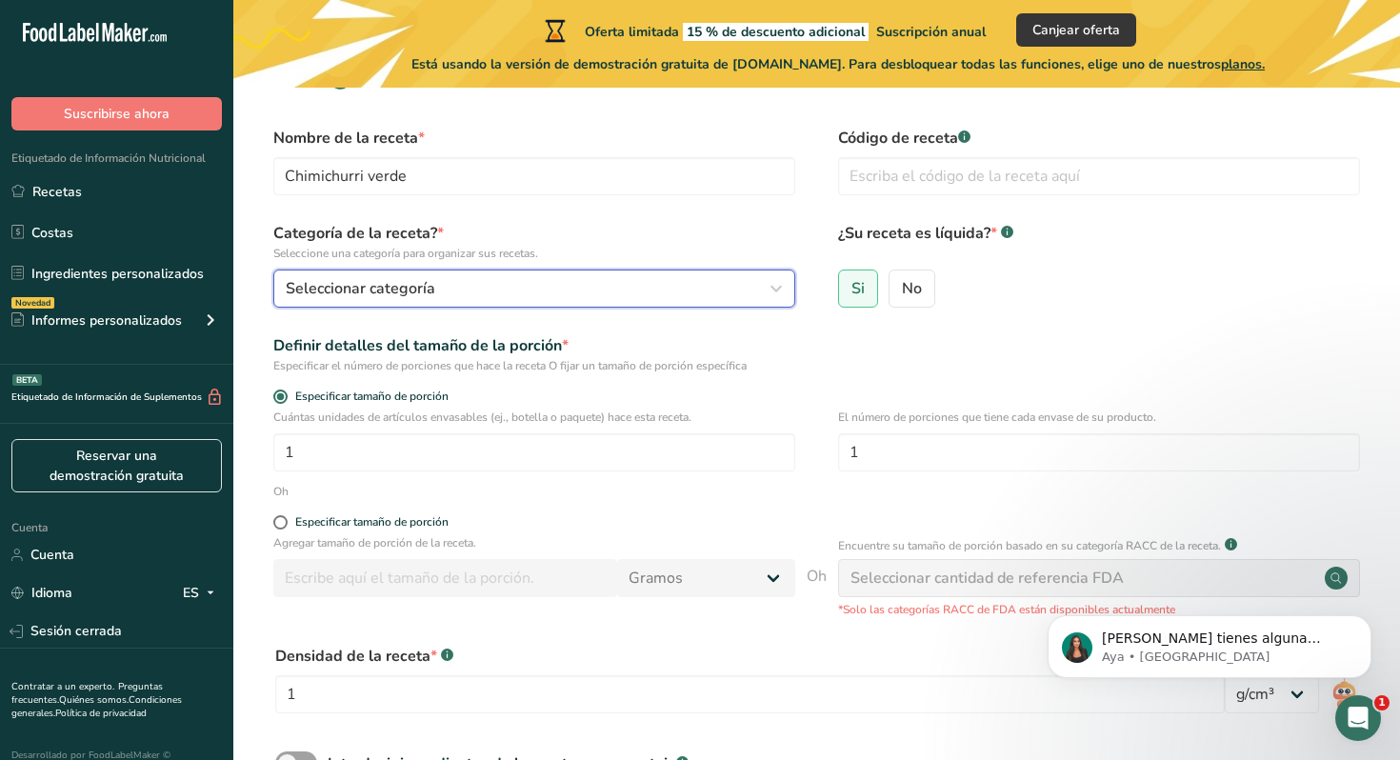
click at [368, 288] on font "Seleccionar categoría" at bounding box center [360, 288] width 149 height 21
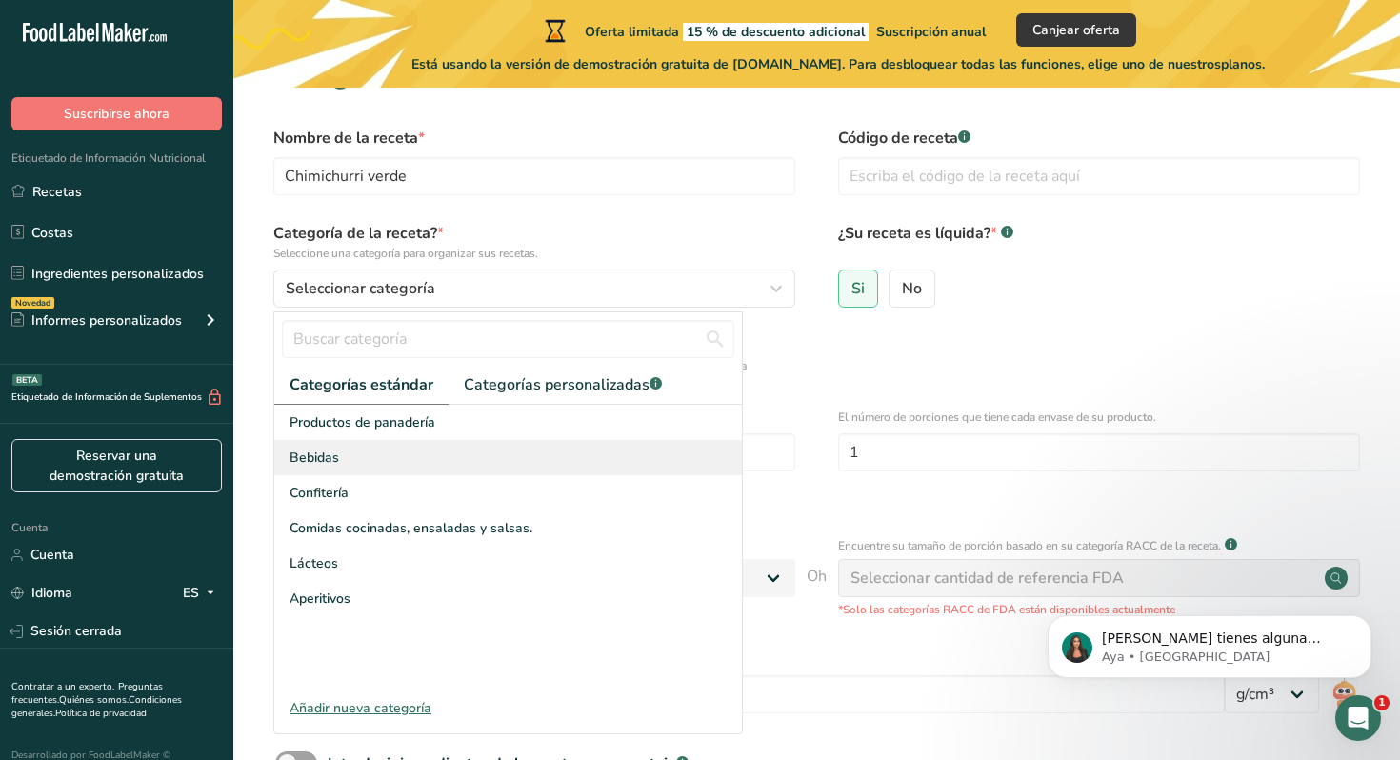
click at [357, 463] on div "Bebidas" at bounding box center [507, 457] width 467 height 35
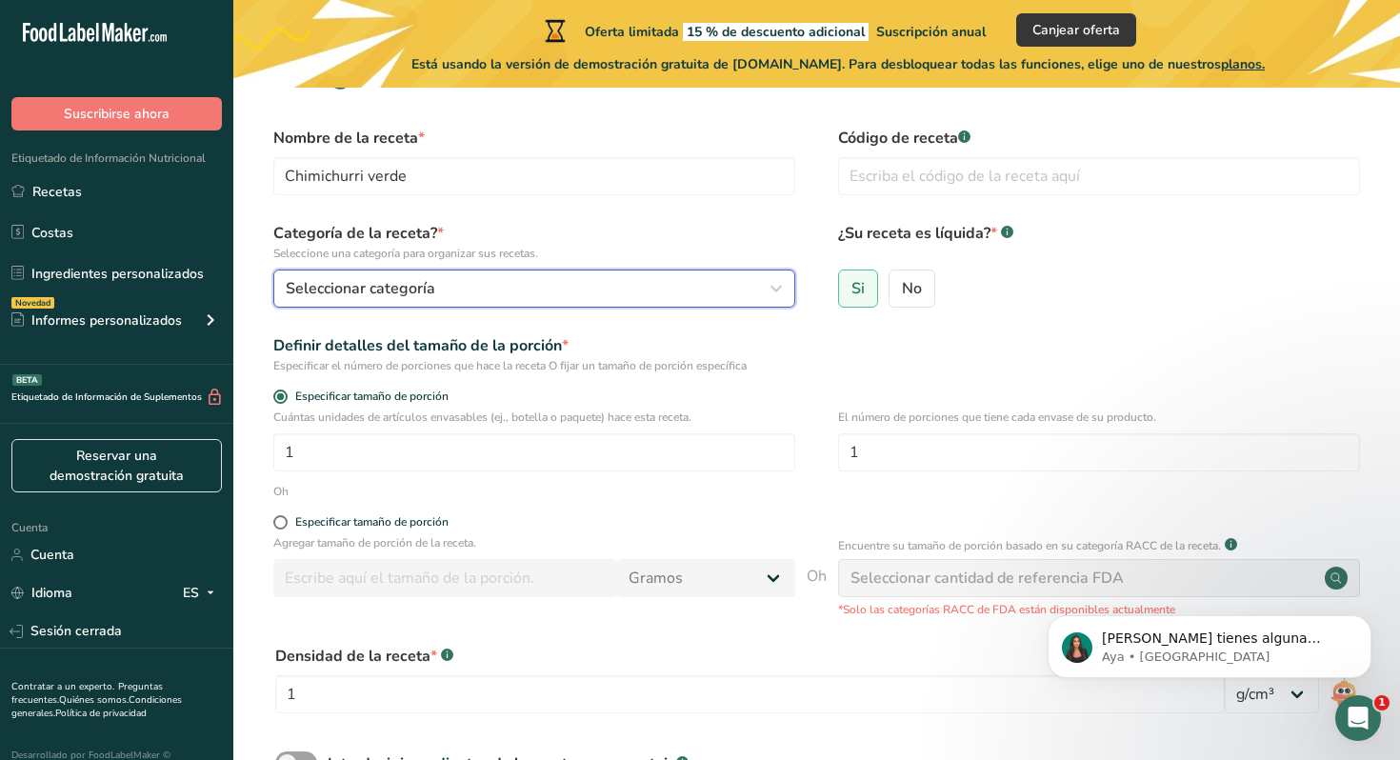
click at [349, 281] on font "Seleccionar categoría" at bounding box center [360, 288] width 149 height 21
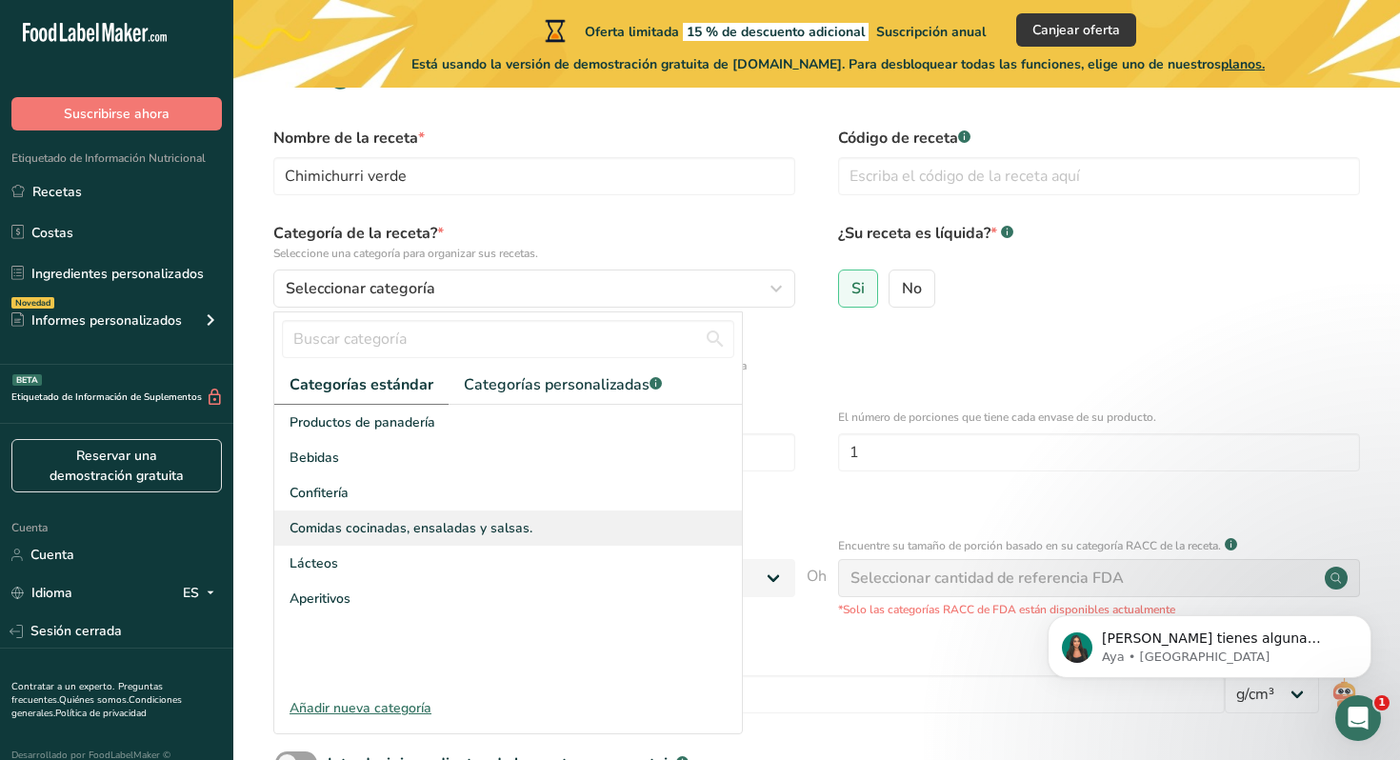
click at [392, 526] on font "Comidas cocinadas, ensaladas y salsas." at bounding box center [410, 528] width 243 height 18
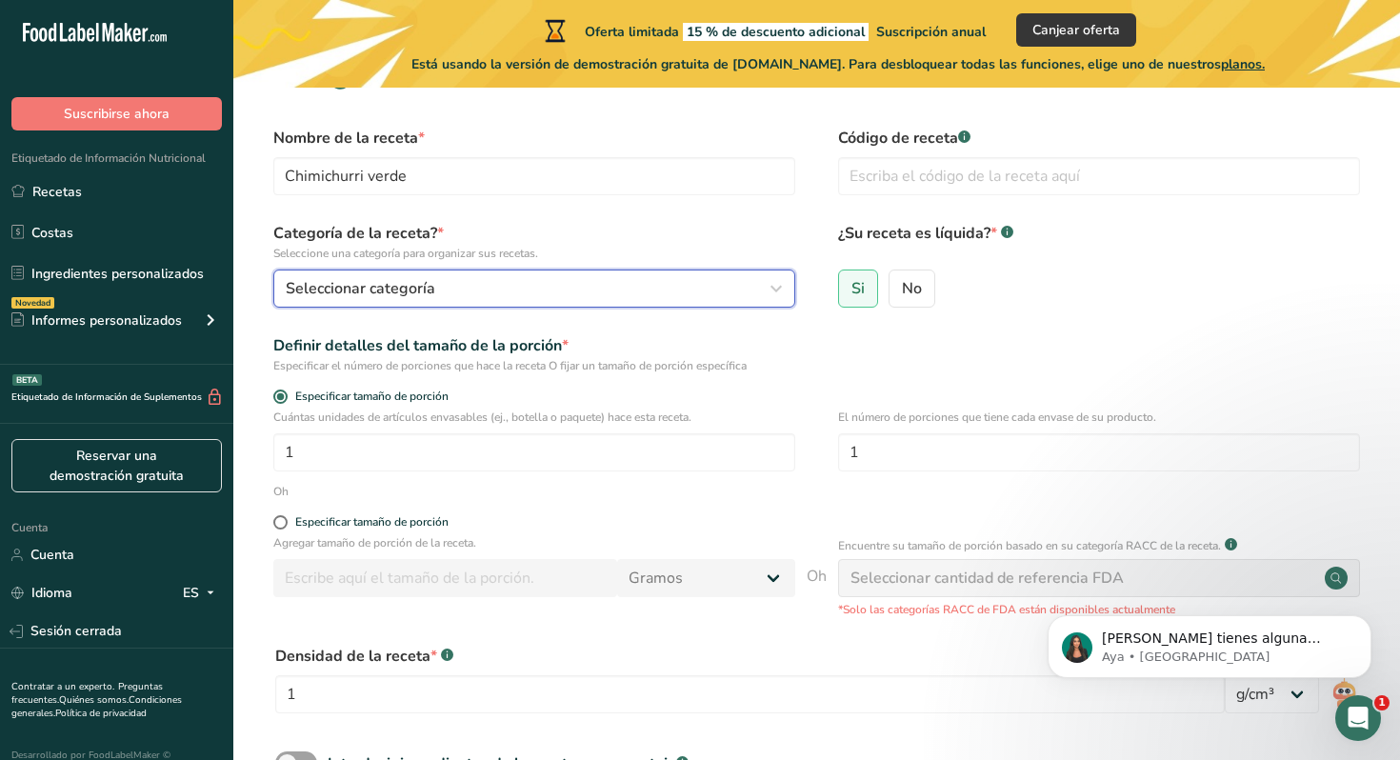
click at [392, 279] on font "Seleccionar categoría" at bounding box center [360, 288] width 149 height 21
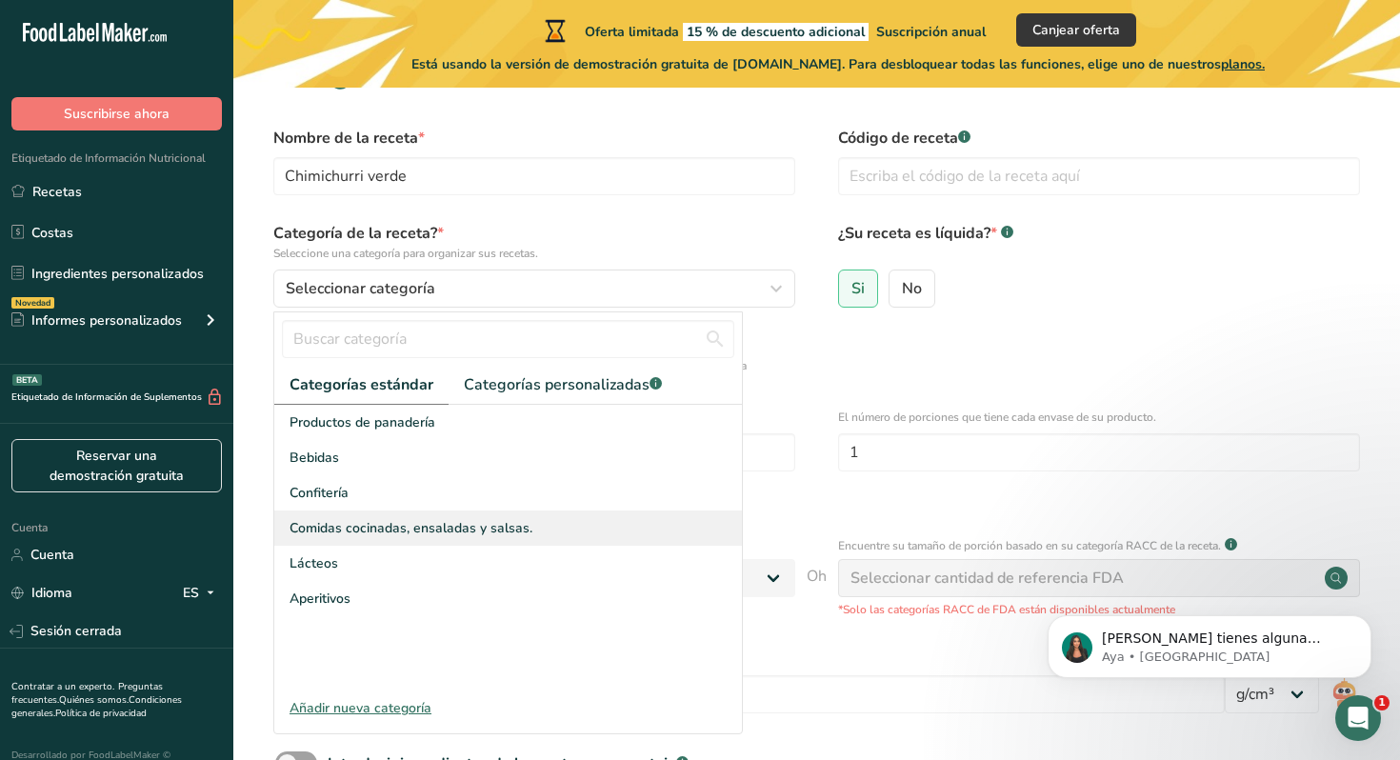
click at [416, 516] on div "Comidas cocinadas, ensaladas y salsas." at bounding box center [507, 527] width 467 height 35
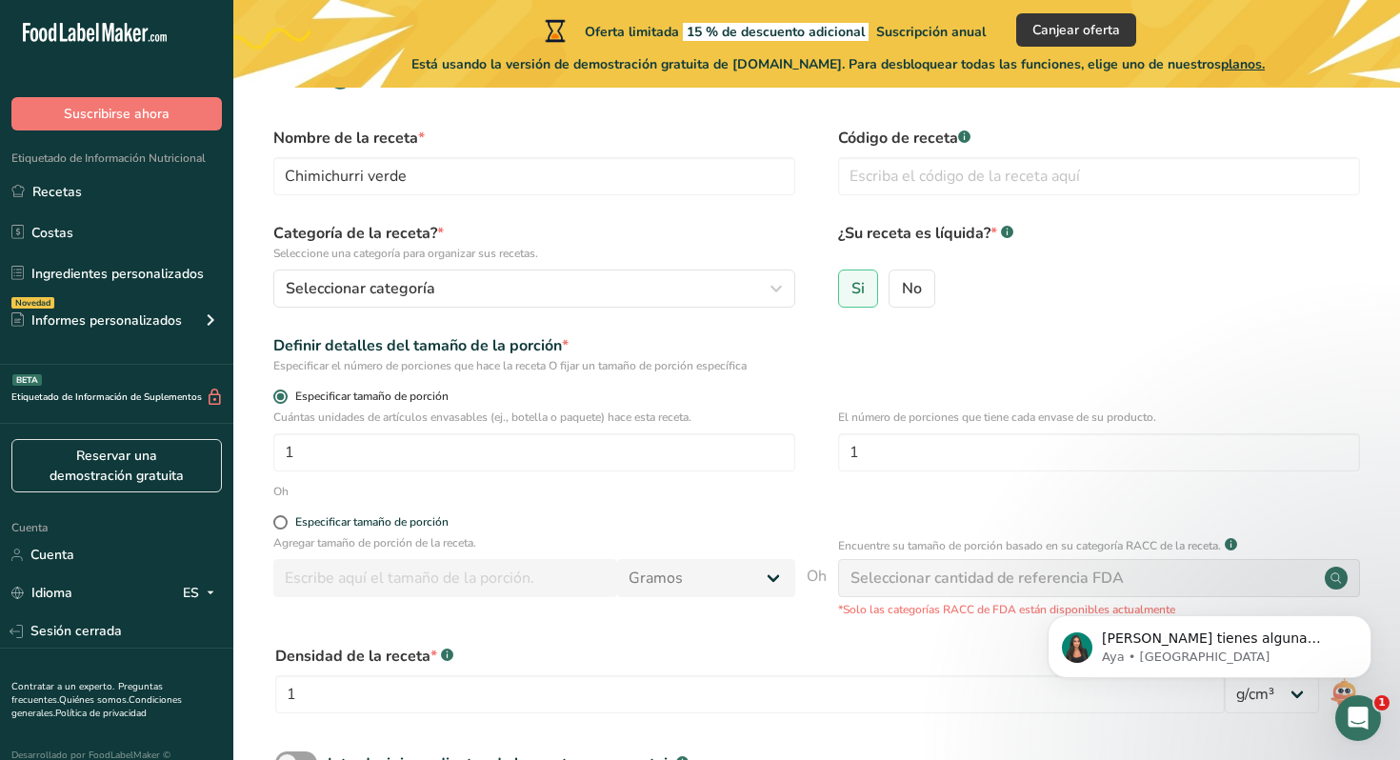
click at [348, 399] on font "Especificar tamaño de porción" at bounding box center [371, 395] width 153 height 15
click at [286, 399] on input "Especificar tamaño de porción" at bounding box center [279, 396] width 12 height 12
click at [339, 452] on input "1" at bounding box center [534, 452] width 522 height 38
click at [931, 454] on input "1" at bounding box center [1099, 452] width 522 height 38
click at [284, 525] on span at bounding box center [280, 522] width 14 height 14
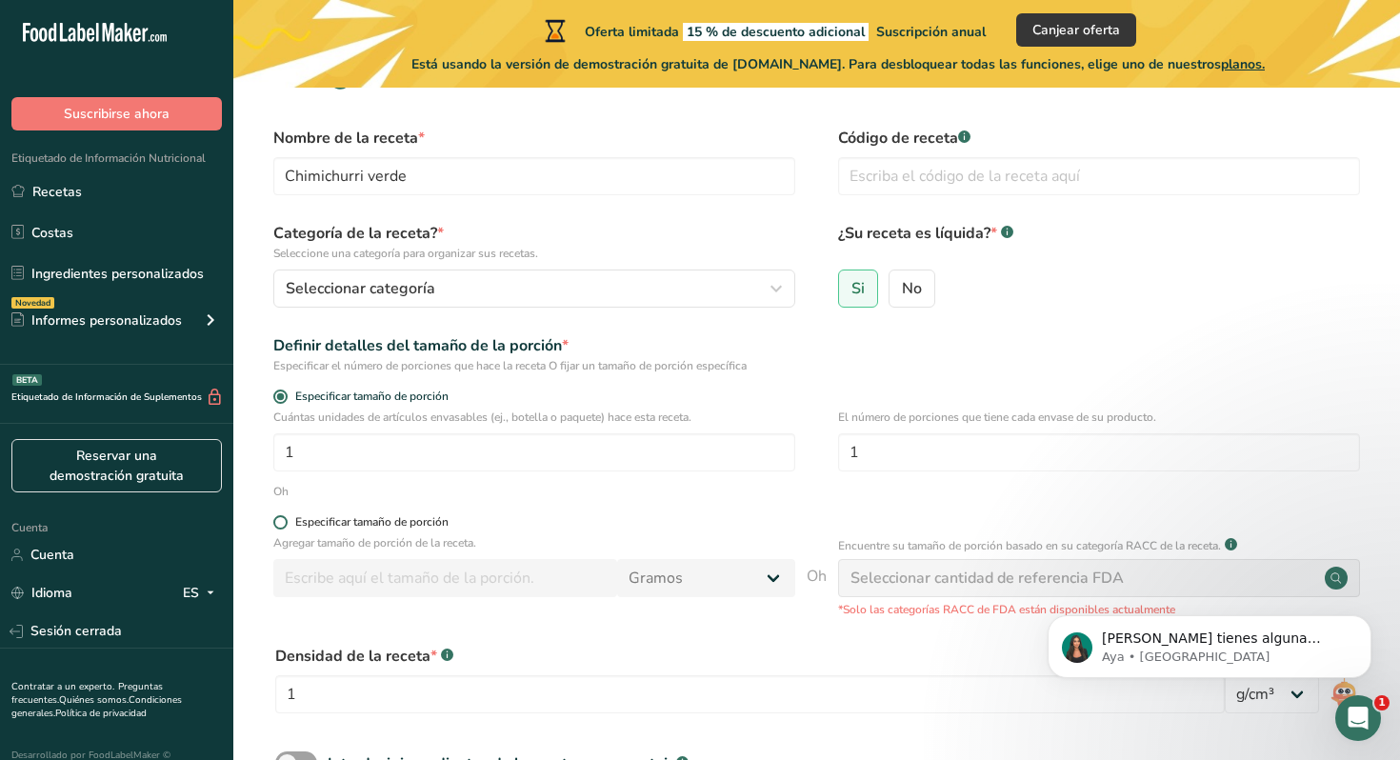
click at [284, 525] on input "Especificar tamaño de porción" at bounding box center [279, 522] width 12 height 12
radio input "true"
radio input "false"
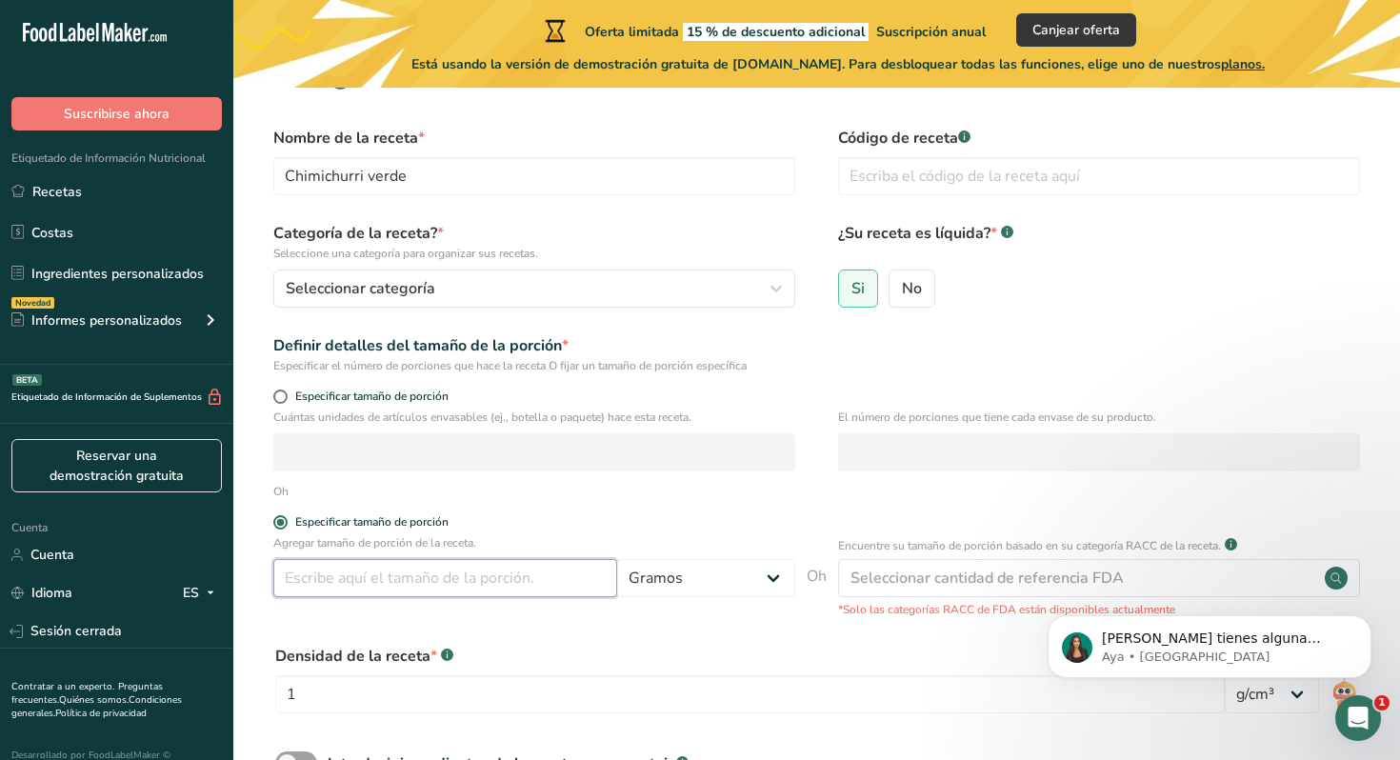
click at [536, 585] on input "number" at bounding box center [445, 578] width 344 height 38
type input "9"
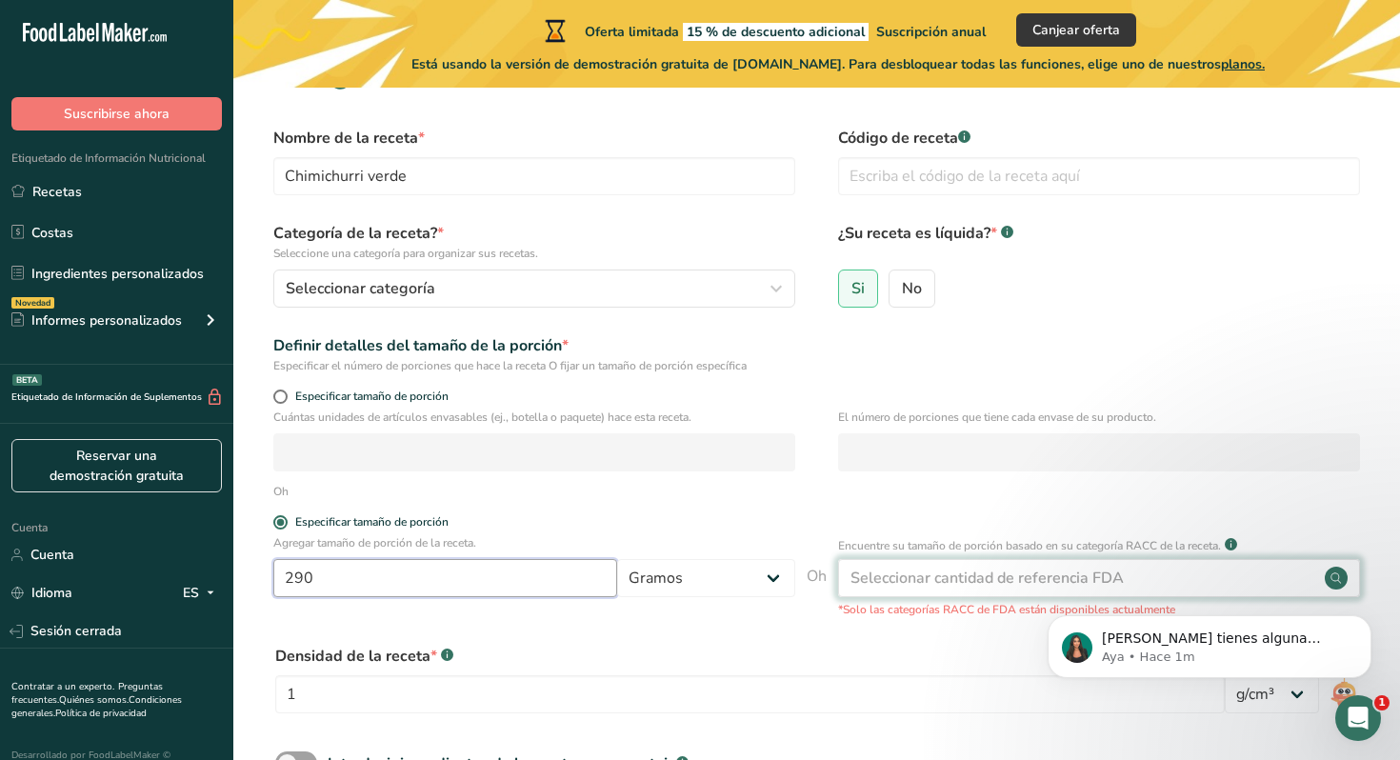
type input "290"
click at [933, 572] on font "Seleccionar cantidad de referencia FDA" at bounding box center [986, 577] width 273 height 21
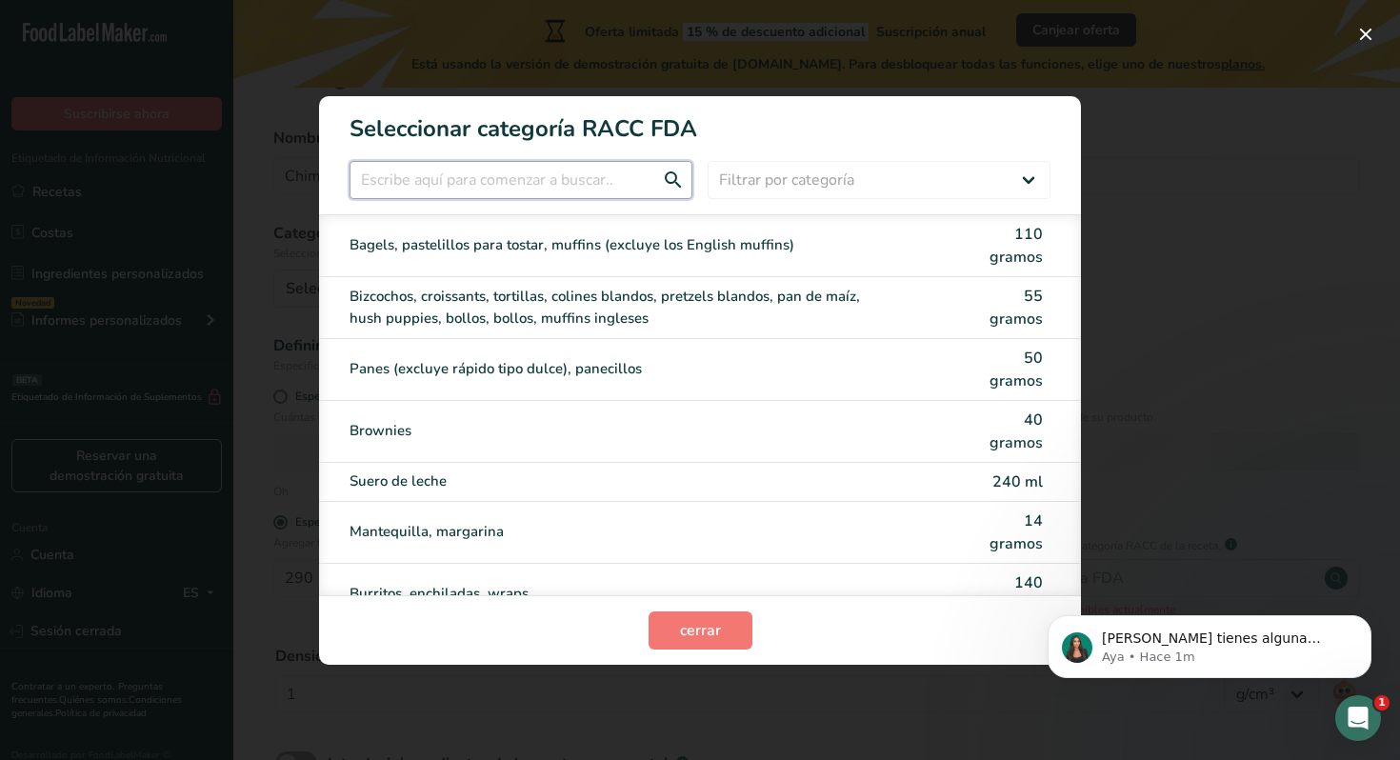
click at [469, 175] on input "Modalidad de selección de categoría RACC" at bounding box center [520, 180] width 343 height 38
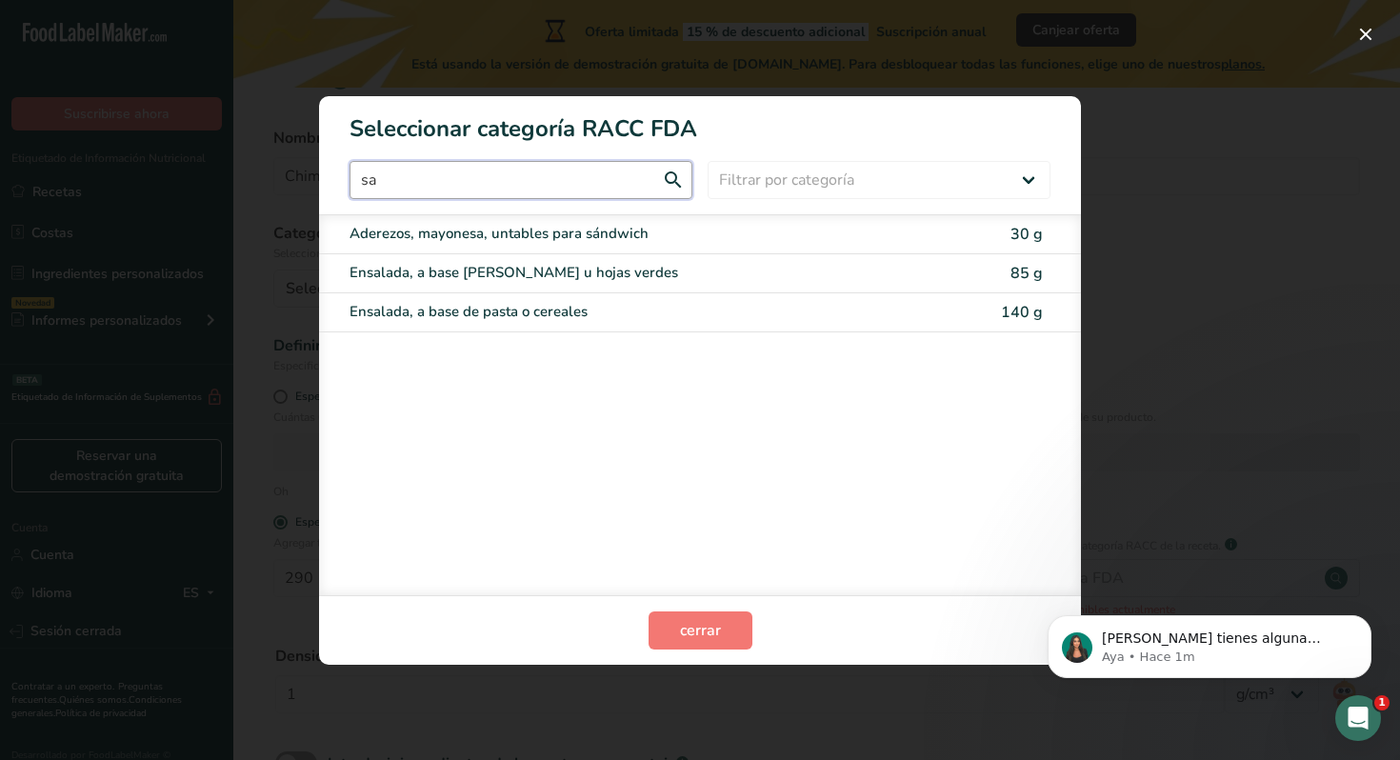
type input "s"
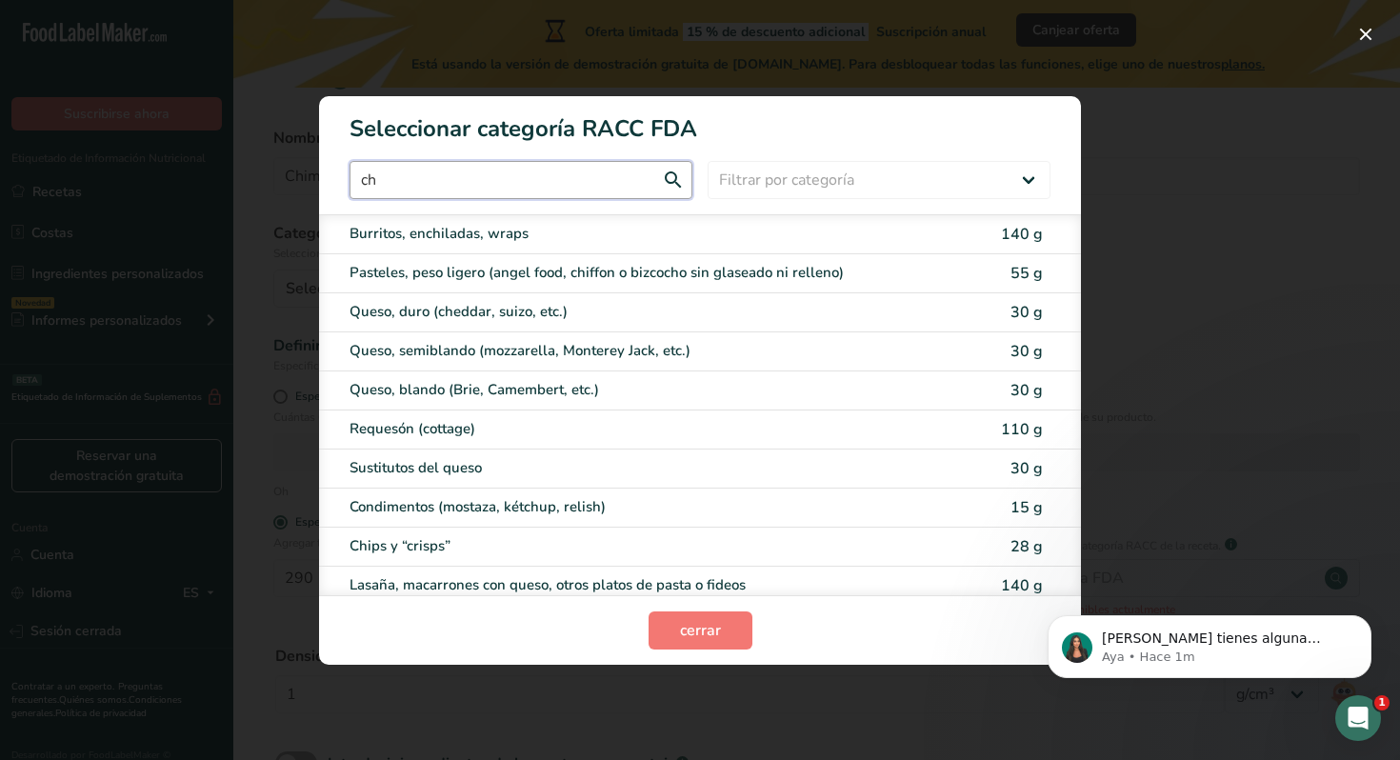
type input "c"
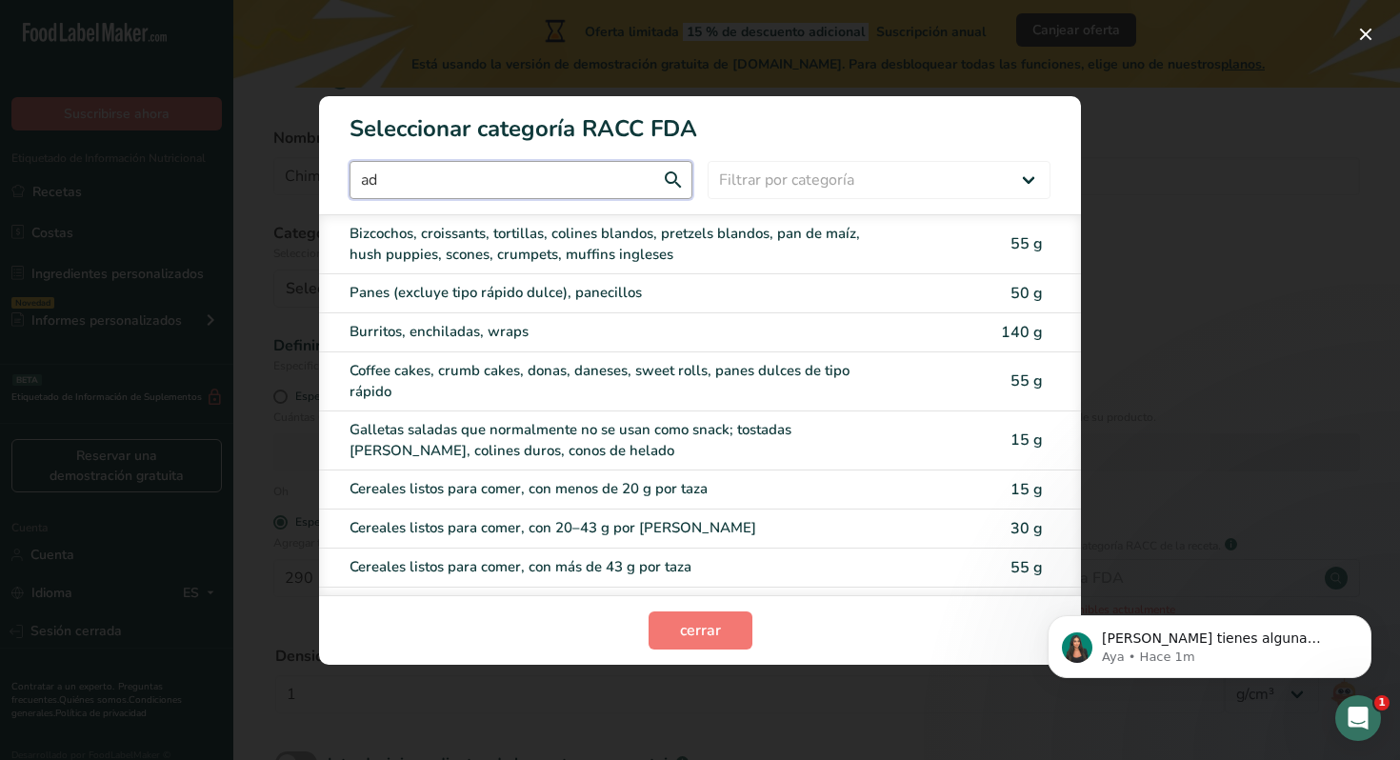
type input "a"
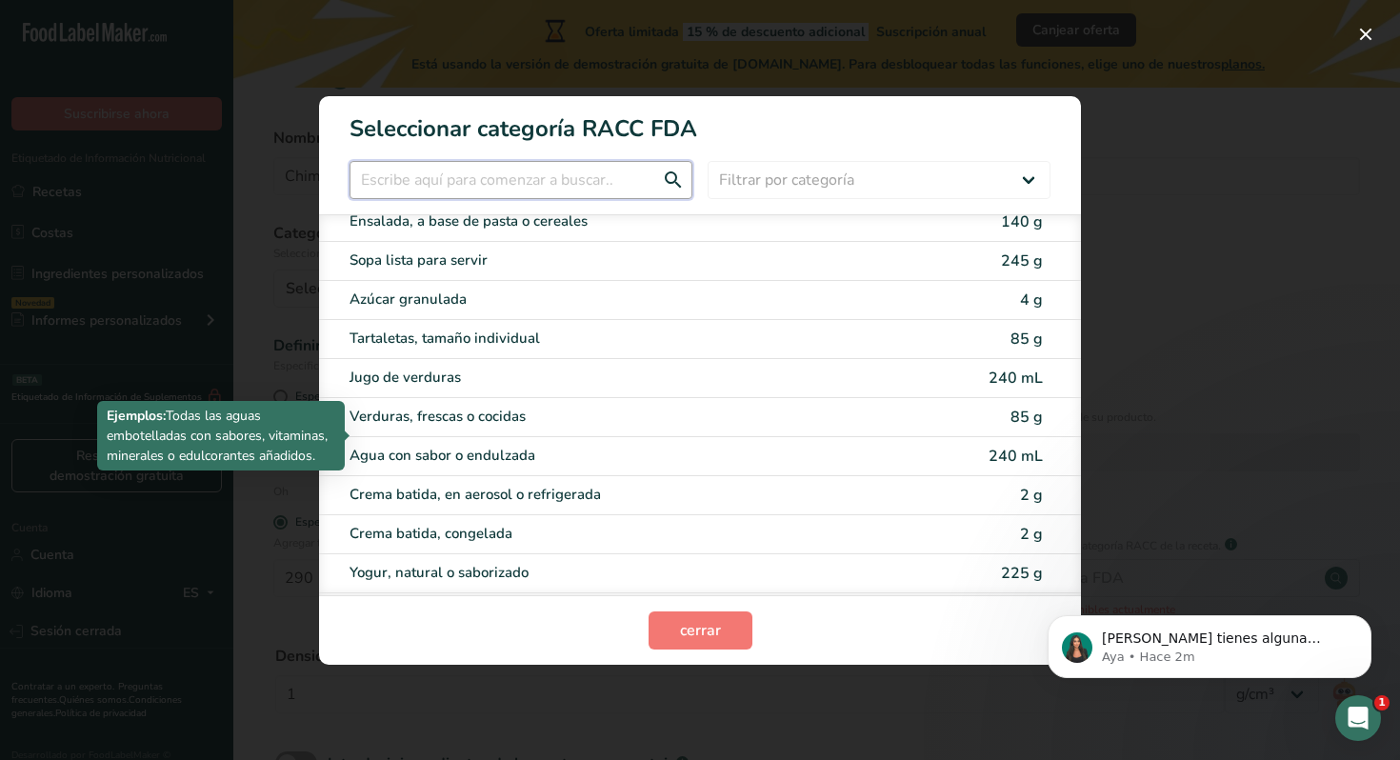
scroll to position [3740, 0]
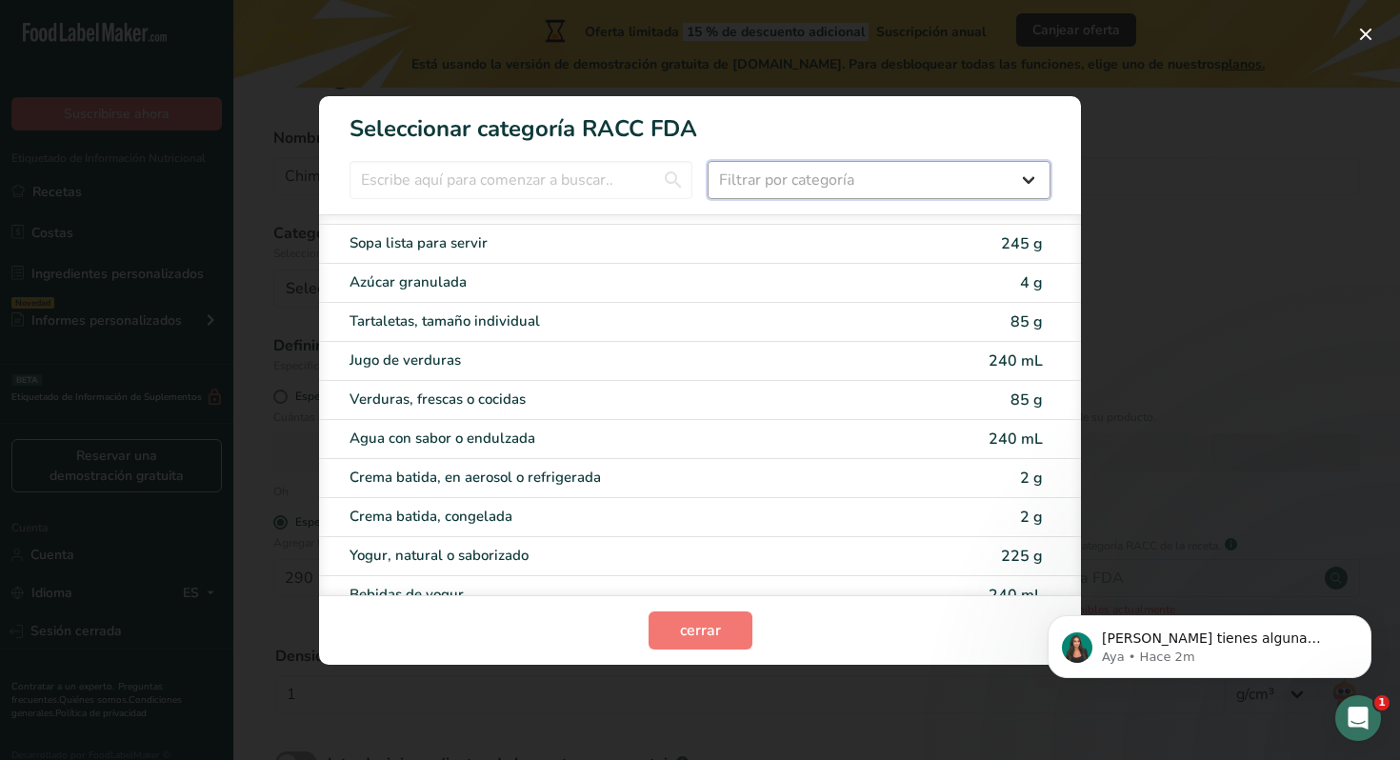
click at [830, 178] on select "Filtrar por categoría Todos Productos de panadería Bebidas Cereales y otros pro…" at bounding box center [878, 180] width 343 height 38
select select "22"
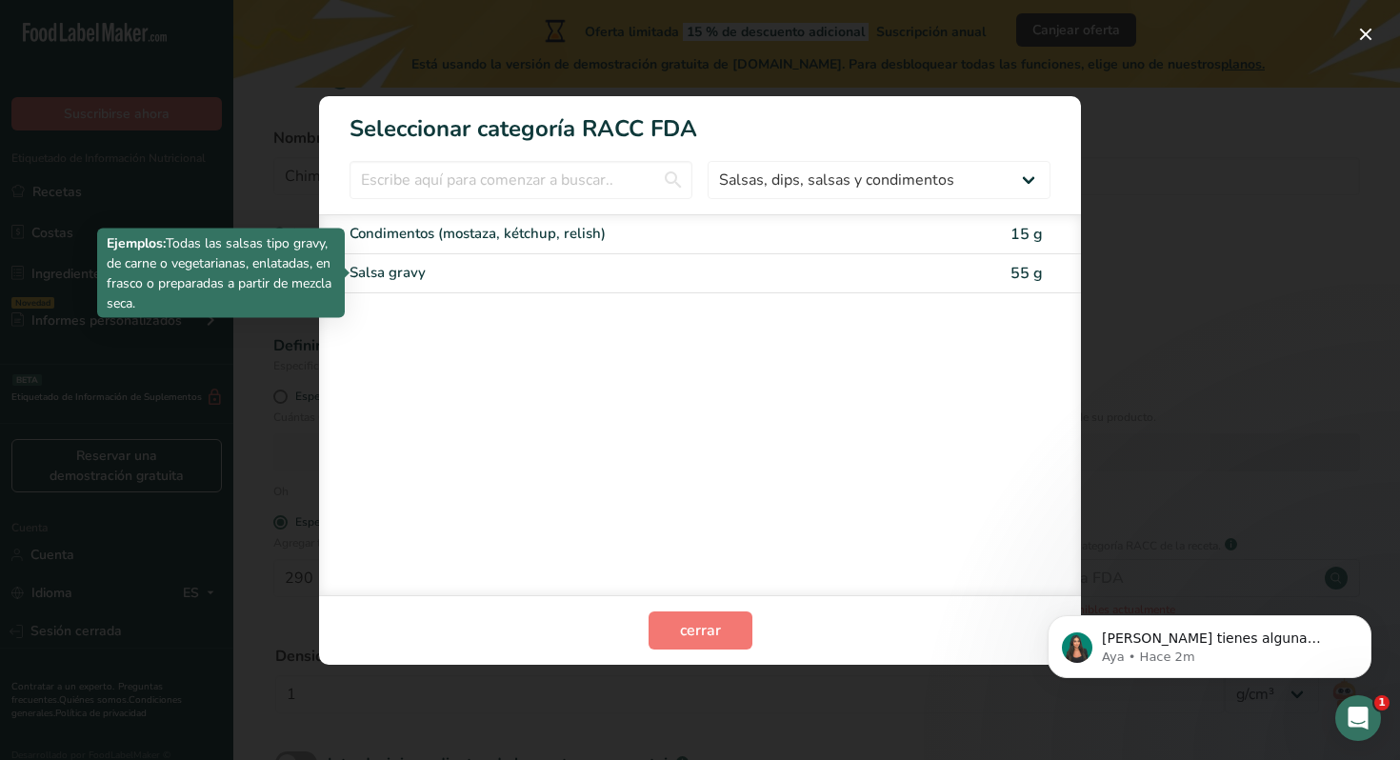
click at [505, 272] on div "Salsa gravy" at bounding box center [619, 273] width 541 height 22
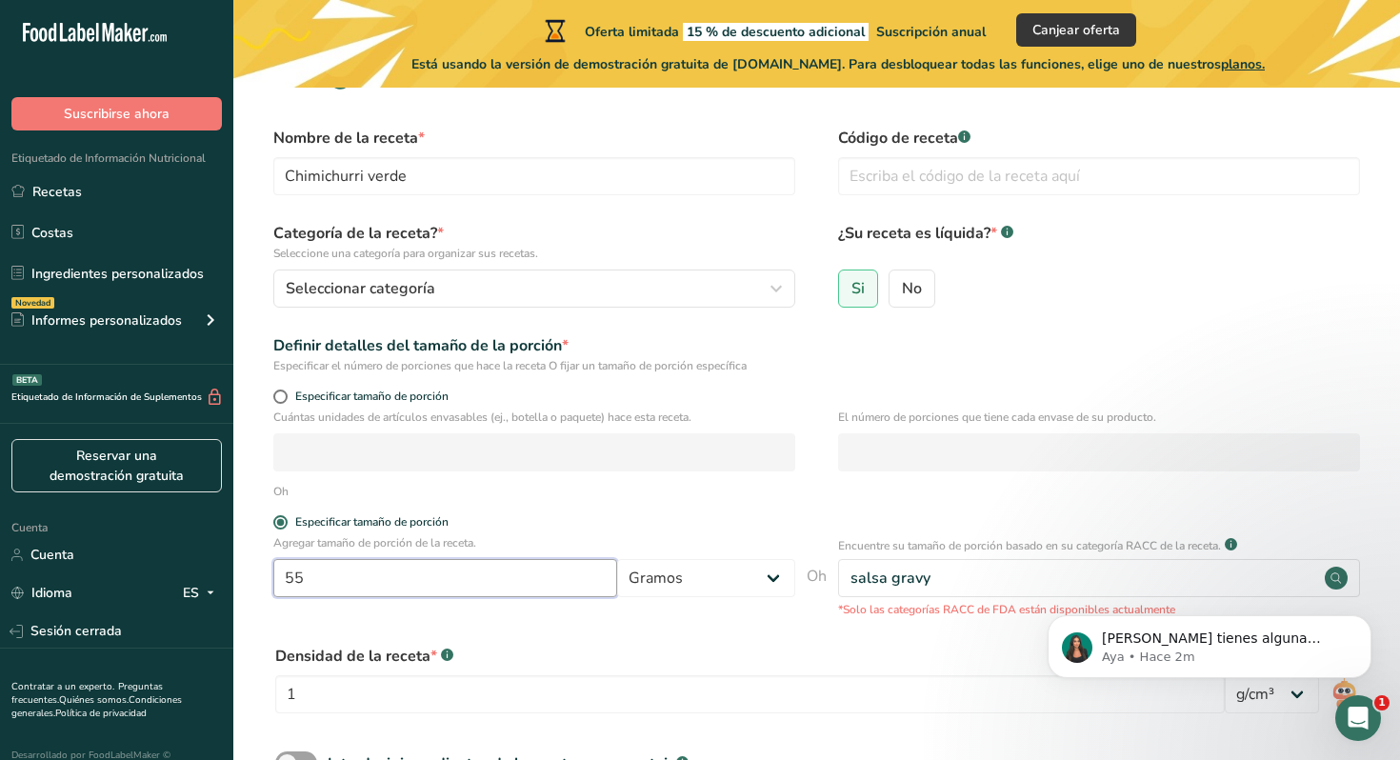
click at [502, 589] on input "55" at bounding box center [445, 578] width 344 height 38
type input "290"
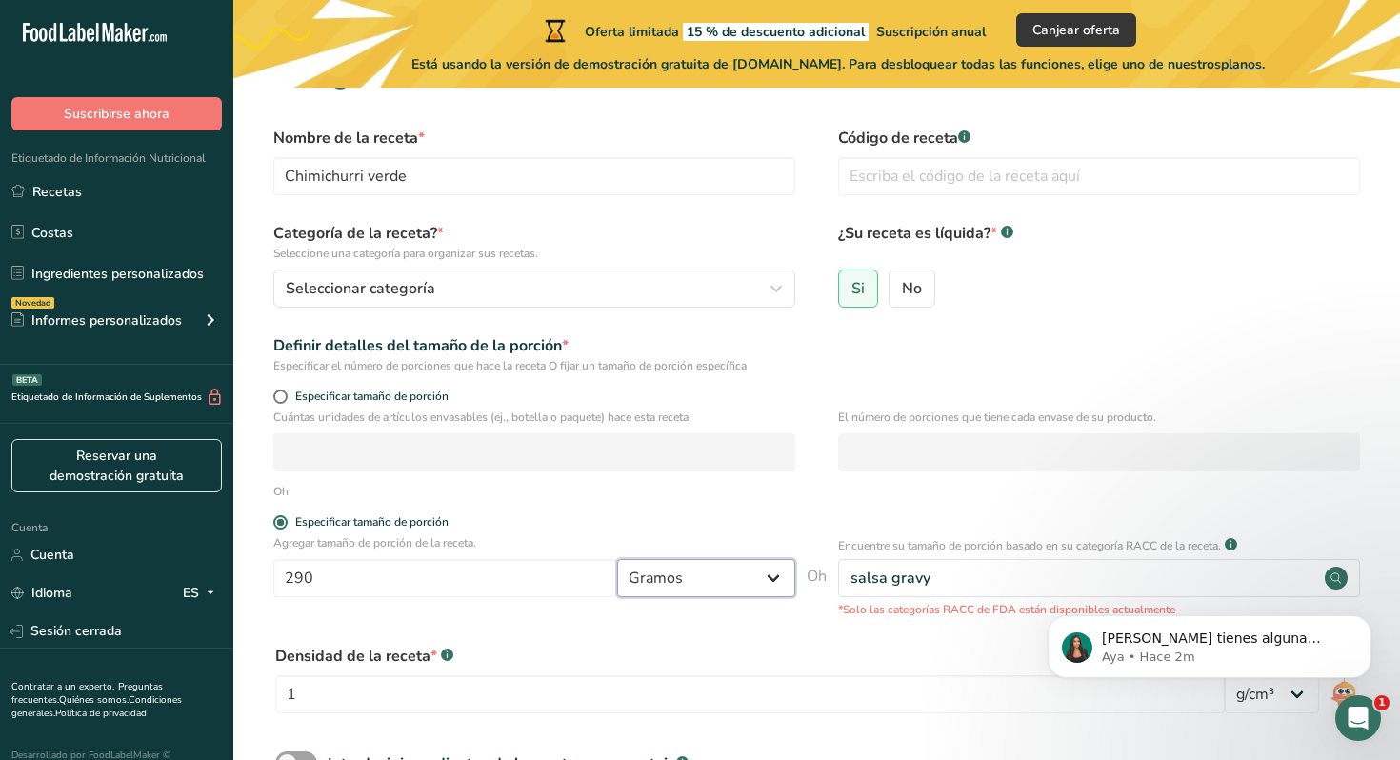
click at [778, 575] on select "Gramos kilogramo mg mcg libras onza [GEOGRAPHIC_DATA] ml onza líquida [GEOGRAPH…" at bounding box center [706, 578] width 178 height 38
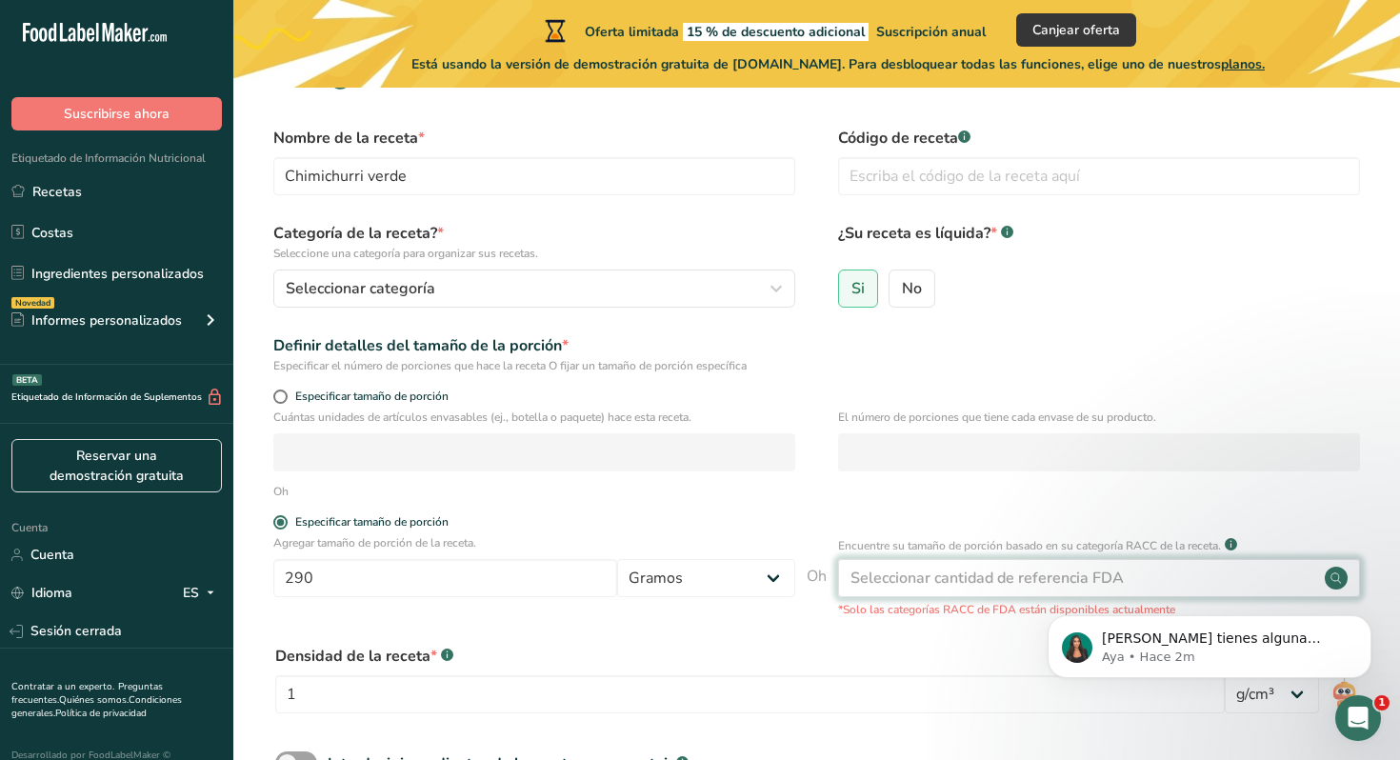
click at [870, 577] on font "Seleccionar cantidad de referencia FDA" at bounding box center [986, 577] width 273 height 21
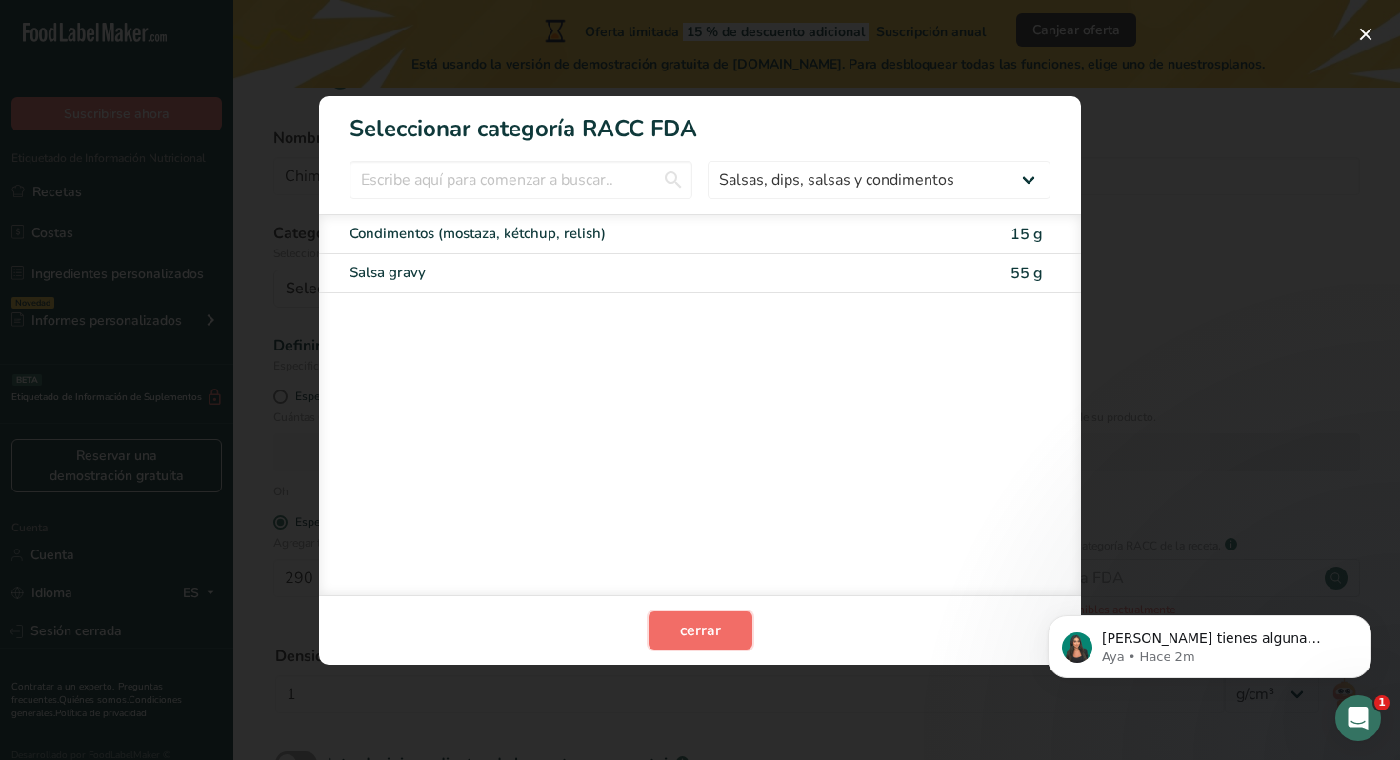
click at [739, 639] on button "cerrar" at bounding box center [700, 630] width 104 height 38
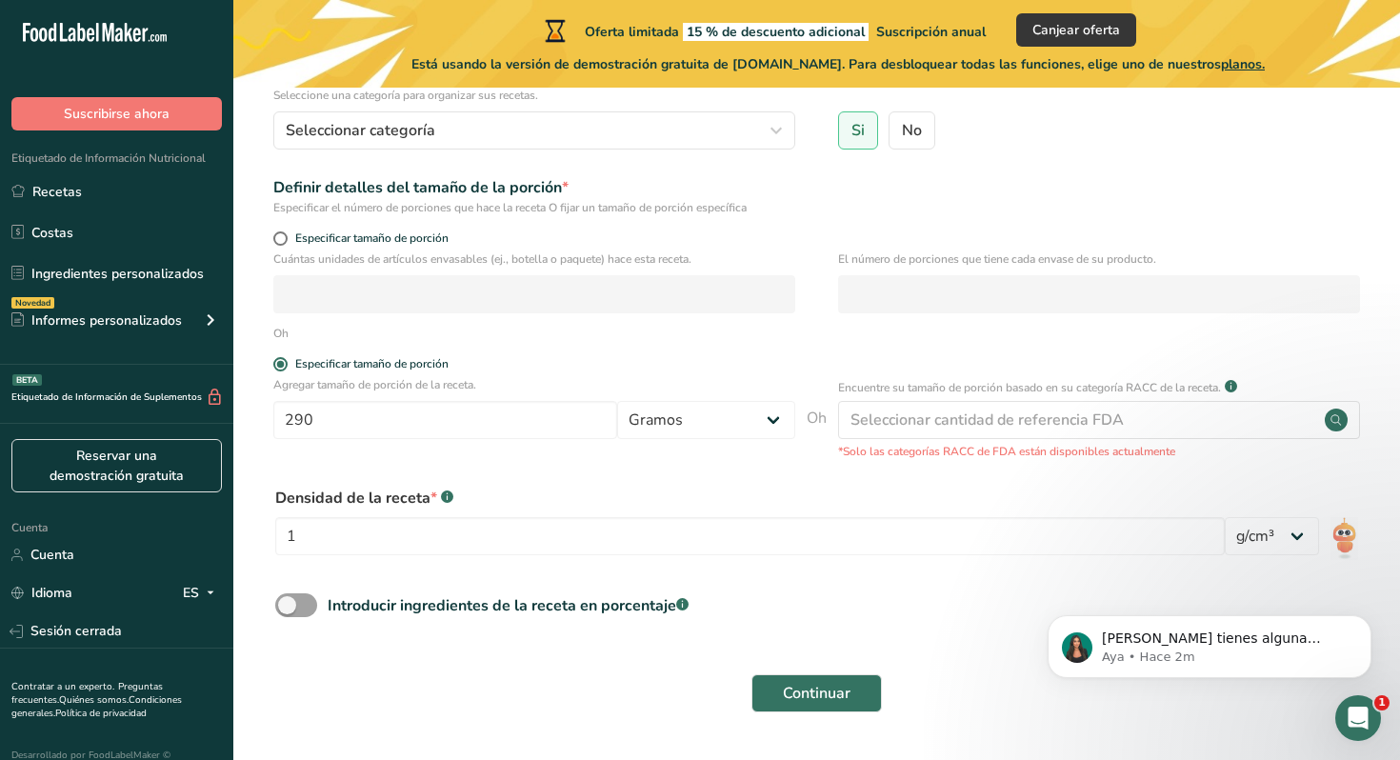
scroll to position [209, 0]
click at [1271, 531] on select "lb/pie³ g/cm³" at bounding box center [1271, 535] width 94 height 38
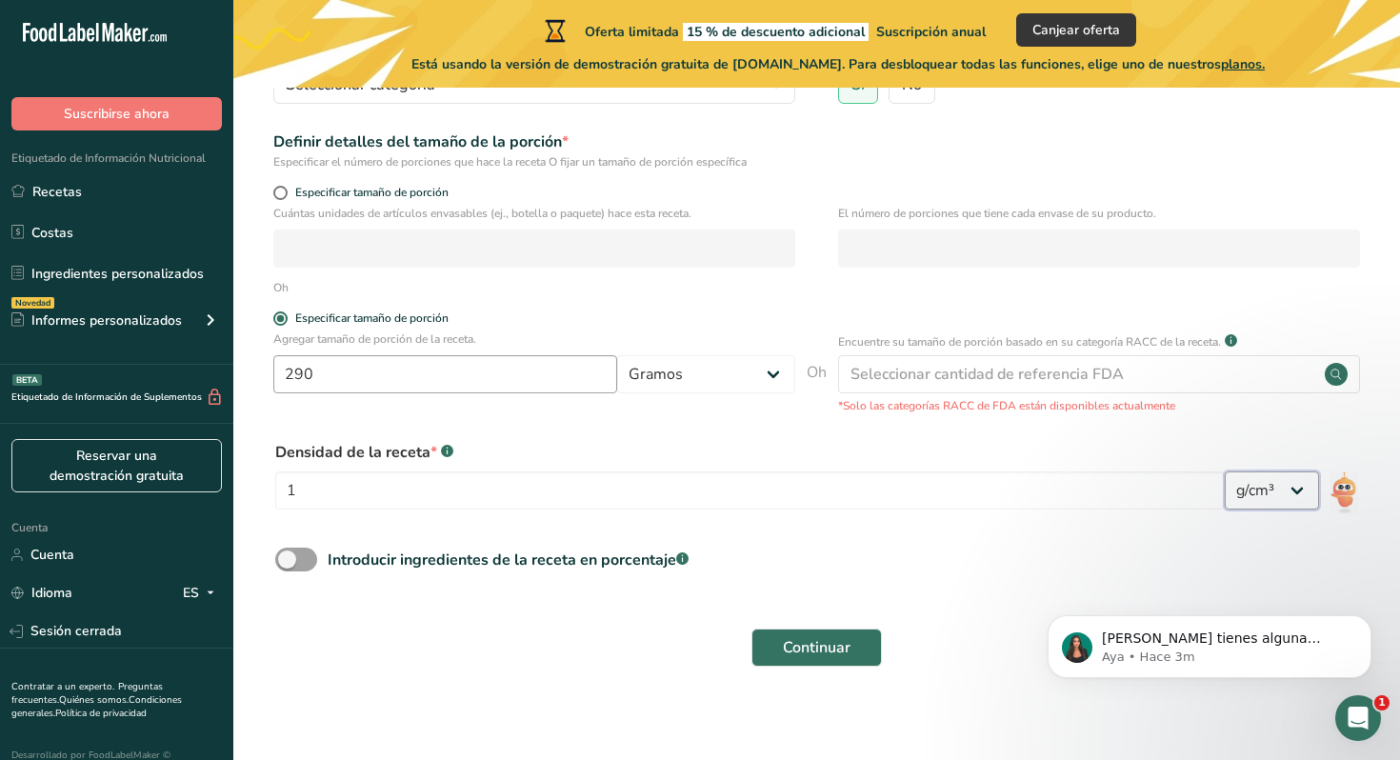
scroll to position [255, 0]
click at [369, 483] on input "1" at bounding box center [749, 488] width 949 height 38
